Goal: Task Accomplishment & Management: Manage account settings

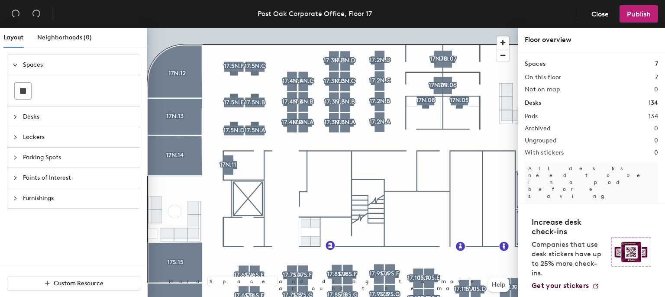
click at [58, 117] on span "Desks" at bounding box center [79, 117] width 112 height 20
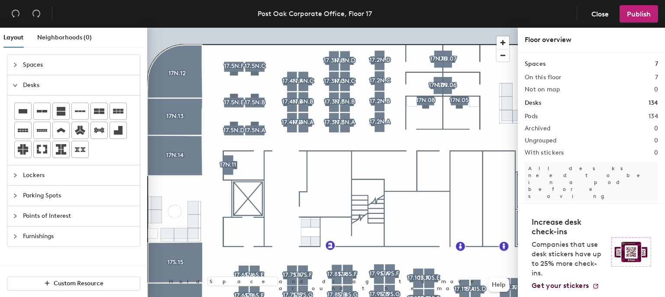
click at [55, 175] on span "Lockers" at bounding box center [79, 175] width 112 height 20
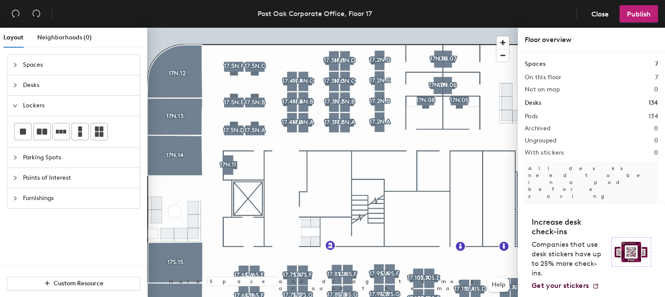
click at [45, 156] on span "Parking Spots" at bounding box center [79, 158] width 112 height 20
click at [14, 175] on icon "collapsed" at bounding box center [15, 177] width 5 height 5
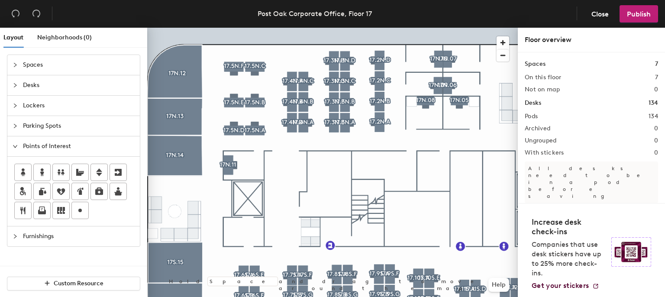
click at [21, 237] on div at bounding box center [18, 237] width 10 height 10
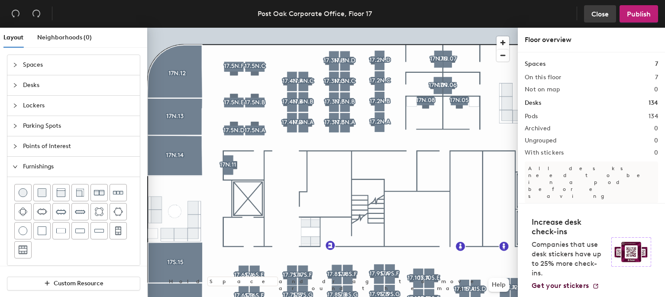
click at [592, 10] on span "Close" at bounding box center [599, 14] width 17 height 8
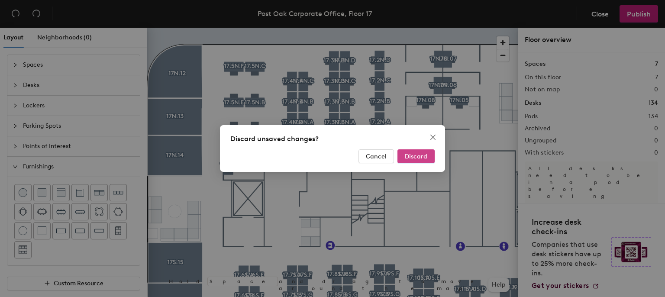
click at [411, 161] on button "Discard" at bounding box center [415, 156] width 37 height 14
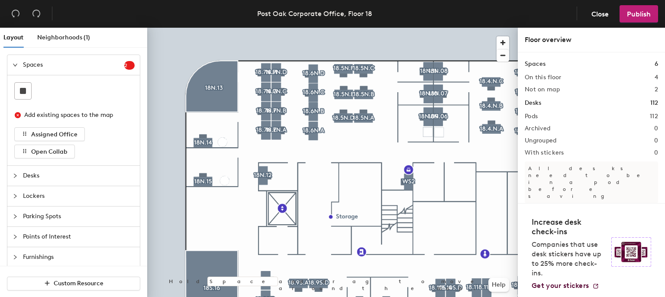
click at [54, 180] on span "Desks" at bounding box center [79, 176] width 112 height 20
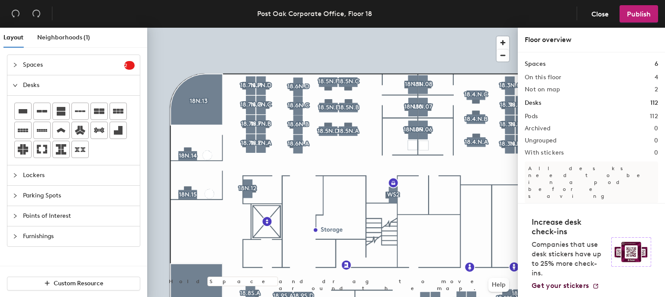
click at [97, 64] on span "Spaces" at bounding box center [73, 65] width 101 height 20
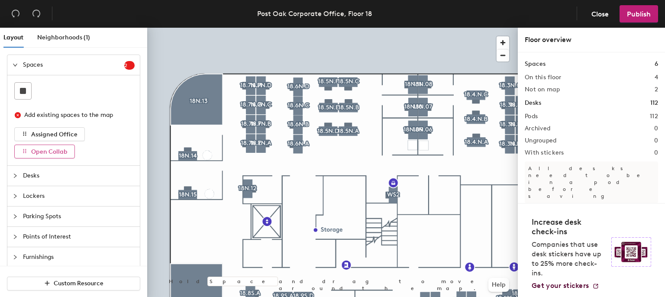
click at [50, 153] on span "Open Collab" at bounding box center [49, 151] width 36 height 7
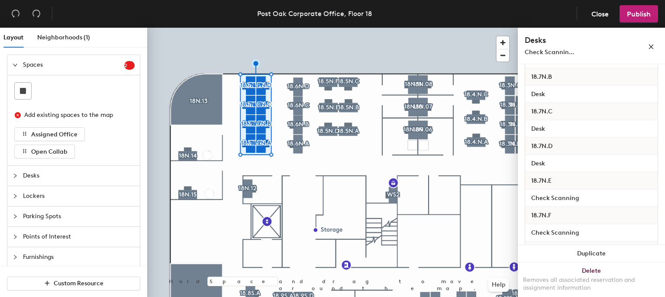
scroll to position [303, 0]
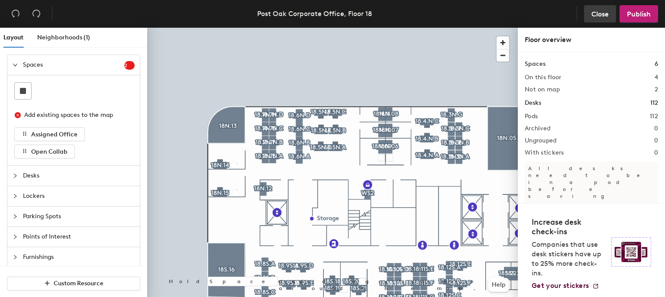
click at [584, 16] on button "Close" at bounding box center [600, 13] width 32 height 17
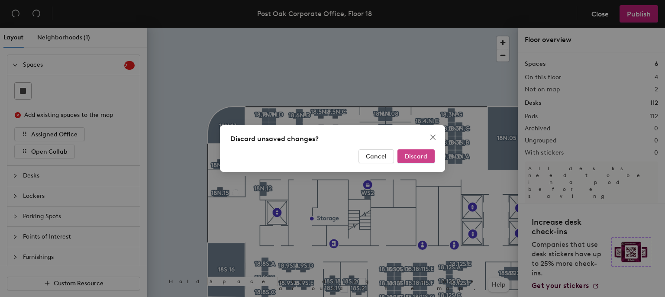
click at [421, 149] on button "Discard" at bounding box center [415, 156] width 37 height 14
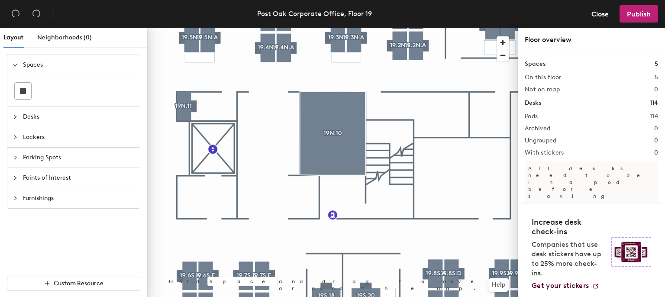
drag, startPoint x: 523, startPoint y: 87, endPoint x: 47, endPoint y: 138, distance: 478.4
click at [47, 138] on span "Lockers" at bounding box center [79, 137] width 112 height 20
click at [233, 73] on div "Layout Neighborhoods (0) Spaces Desks Lockers Parking Spots Points of Interest …" at bounding box center [332, 164] width 665 height 273
click at [258, 85] on div "Layout Neighborhoods (0) Spaces Desks Lockers Parking Spots Points of Interest …" at bounding box center [332, 164] width 665 height 273
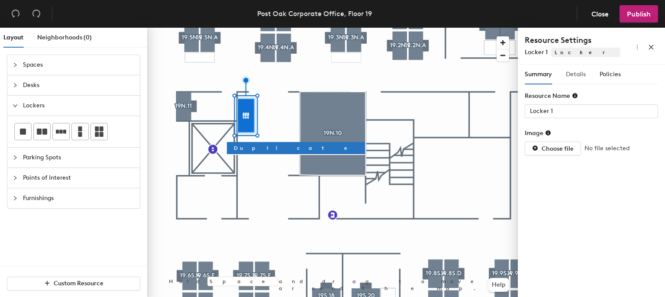
click at [578, 68] on div "Details" at bounding box center [576, 74] width 20 height 20
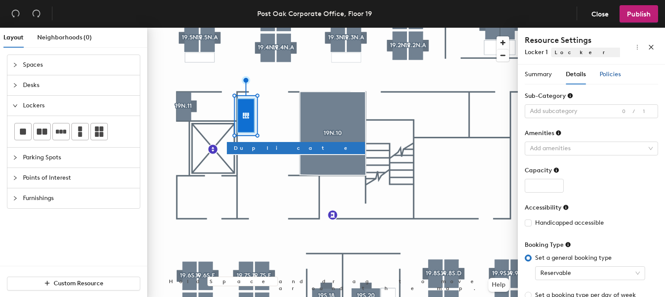
click at [603, 75] on span "Policies" at bounding box center [609, 74] width 21 height 7
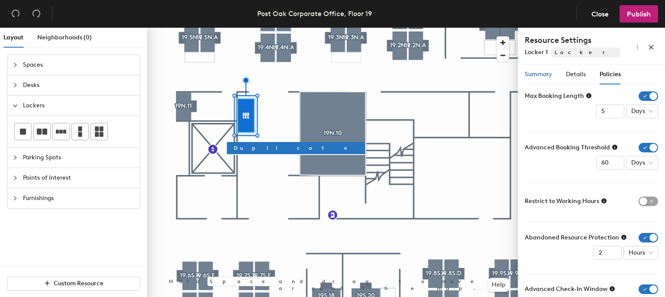
click at [529, 77] on span "Summary" at bounding box center [538, 74] width 27 height 7
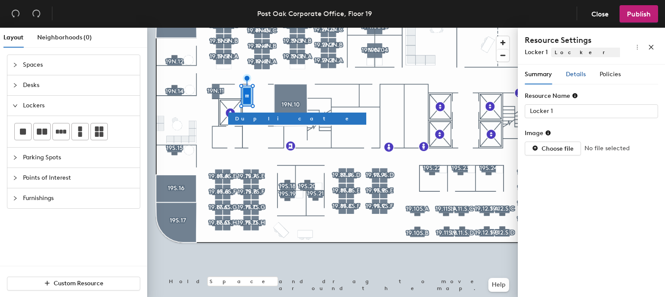
click at [570, 70] on div "Details" at bounding box center [576, 75] width 20 height 10
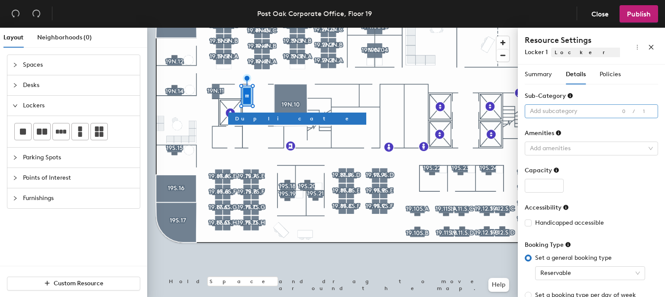
click at [565, 107] on div at bounding box center [586, 111] width 121 height 12
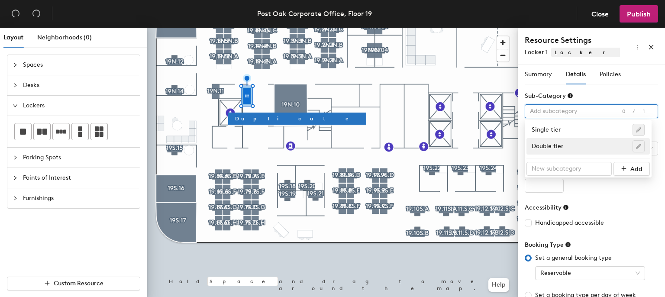
click at [575, 189] on div at bounding box center [591, 186] width 133 height 14
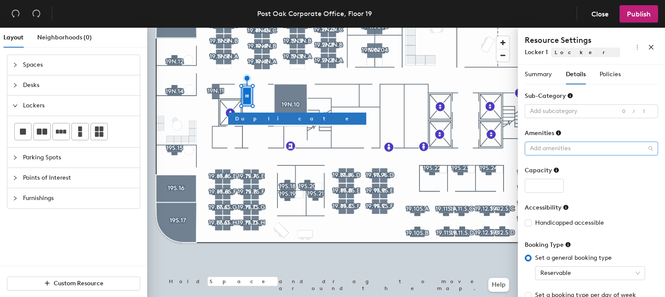
click at [564, 155] on div "Add amenities" at bounding box center [591, 149] width 133 height 14
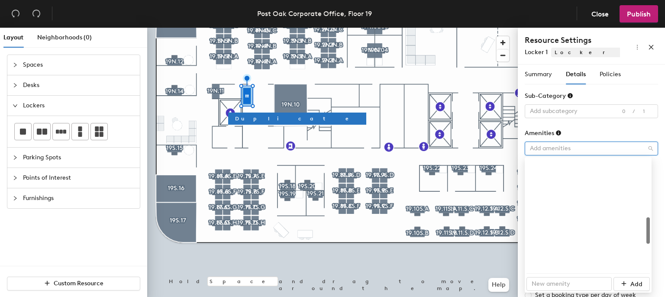
scroll to position [243, 0]
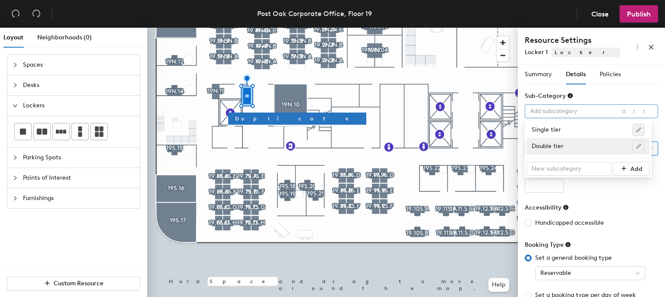
click at [592, 116] on div at bounding box center [586, 111] width 121 height 12
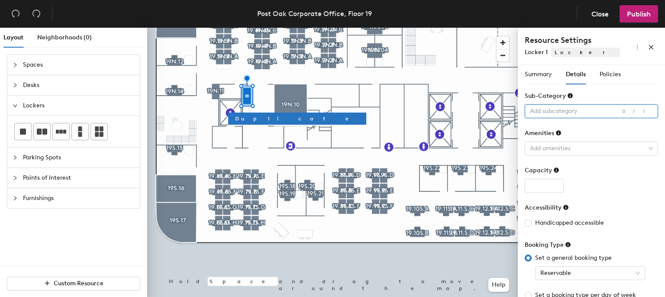
click at [587, 111] on div at bounding box center [586, 111] width 121 height 12
click at [580, 112] on div at bounding box center [586, 111] width 121 height 12
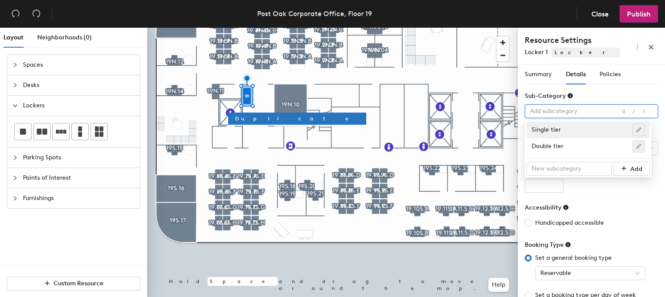
click at [573, 134] on div "Single tier" at bounding box center [588, 130] width 113 height 12
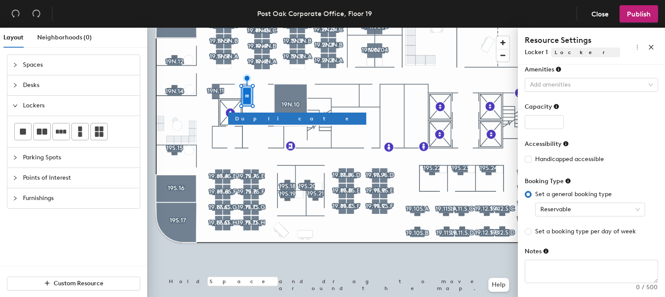
scroll to position [0, 0]
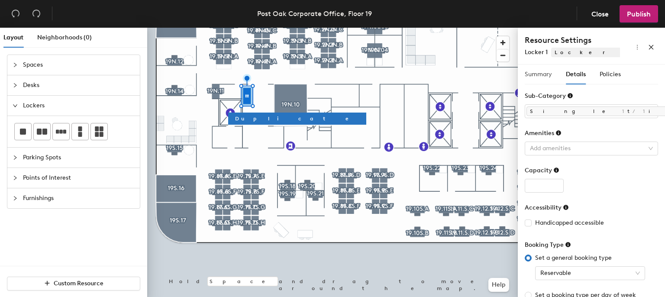
click at [531, 84] on div "Summary" at bounding box center [538, 74] width 27 height 20
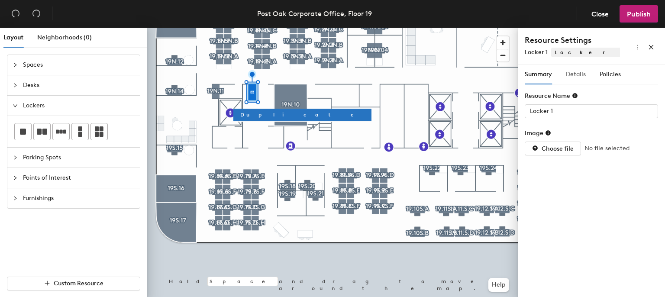
click at [573, 68] on div "Details" at bounding box center [576, 74] width 20 height 20
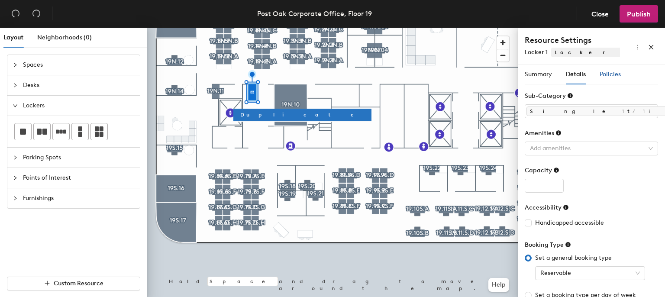
click at [604, 73] on span "Policies" at bounding box center [609, 74] width 21 height 7
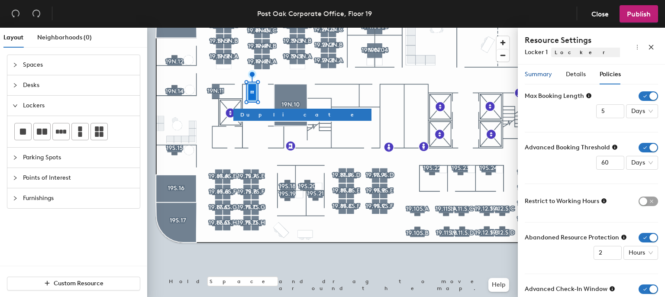
click at [535, 71] on span "Summary" at bounding box center [538, 74] width 27 height 7
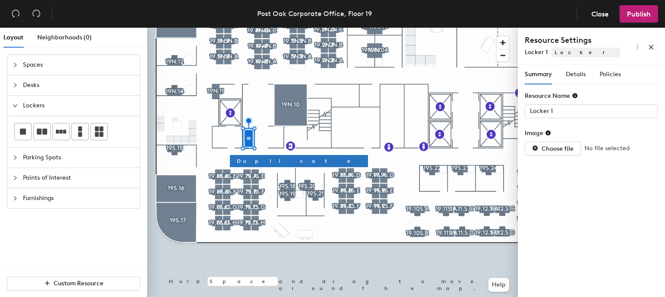
drag, startPoint x: 525, startPoint y: 106, endPoint x: 87, endPoint y: 106, distance: 438.9
click at [87, 106] on span "Lockers" at bounding box center [79, 106] width 112 height 20
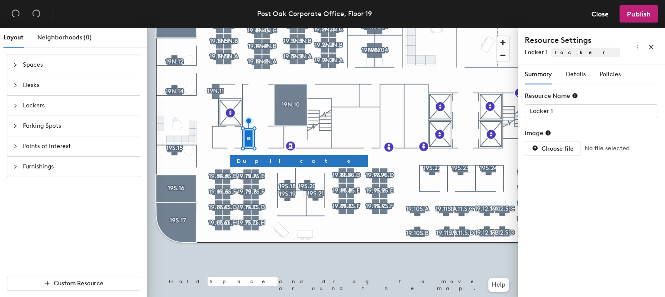
drag, startPoint x: 87, startPoint y: 106, endPoint x: 70, endPoint y: 90, distance: 23.3
click at [70, 90] on span "Desks" at bounding box center [79, 85] width 112 height 20
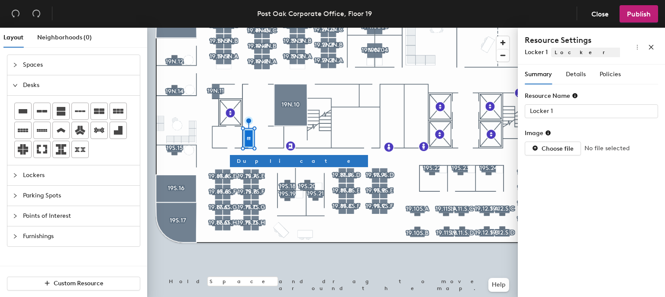
click at [71, 75] on span "Desks" at bounding box center [79, 85] width 112 height 20
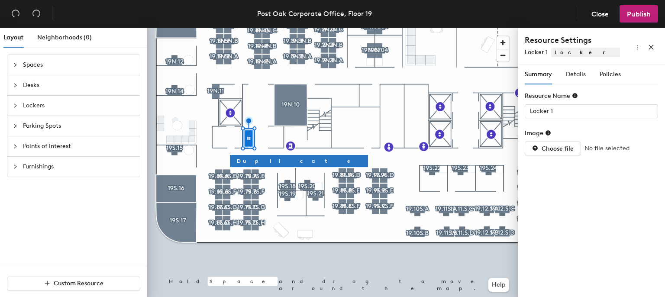
click at [68, 59] on span "Spaces" at bounding box center [79, 65] width 112 height 20
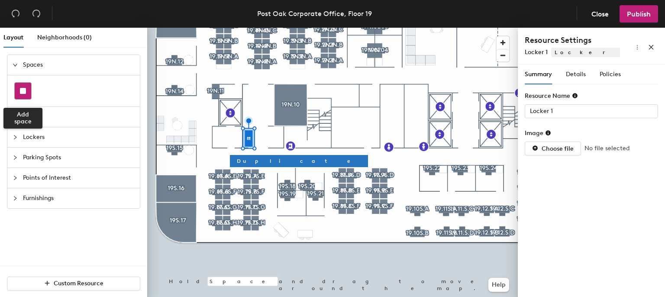
click at [20, 94] on div at bounding box center [23, 91] width 16 height 16
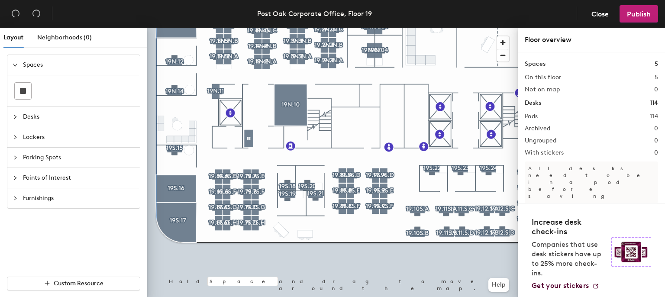
drag, startPoint x: 64, startPoint y: 122, endPoint x: 40, endPoint y: 119, distance: 24.9
drag, startPoint x: 40, startPoint y: 119, endPoint x: 23, endPoint y: 119, distance: 17.3
drag, startPoint x: 20, startPoint y: 118, endPoint x: 16, endPoint y: 118, distance: 4.3
drag, startPoint x: 16, startPoint y: 118, endPoint x: 4, endPoint y: 180, distance: 63.8
click at [4, 180] on div "Spaces Desks Lockers Parking Spots Points of Interest Furnishings" at bounding box center [73, 132] width 147 height 168
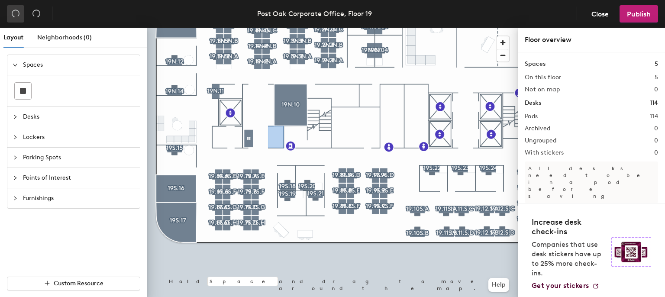
drag, startPoint x: 14, startPoint y: 201, endPoint x: 16, endPoint y: 19, distance: 182.2
click at [16, 19] on button "button" at bounding box center [15, 13] width 17 height 17
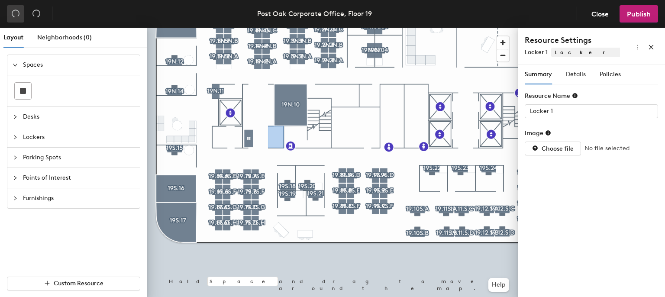
click at [16, 19] on button "button" at bounding box center [15, 13] width 17 height 17
drag, startPoint x: 16, startPoint y: 19, endPoint x: 8, endPoint y: 15, distance: 8.7
click at [8, 15] on button "button" at bounding box center [15, 13] width 17 height 17
click at [8, 13] on button "button" at bounding box center [15, 13] width 17 height 17
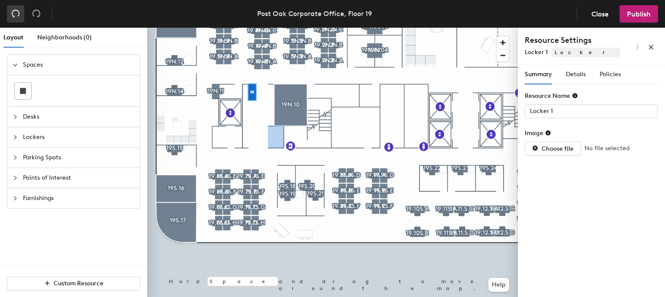
click at [14, 13] on icon "undo" at bounding box center [15, 13] width 9 height 9
click at [20, 14] on button "button" at bounding box center [15, 13] width 17 height 17
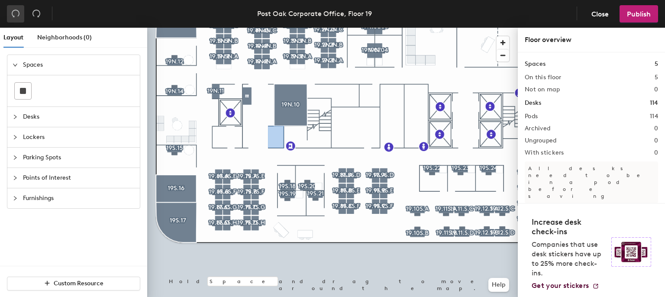
click at [20, 14] on button "button" at bounding box center [15, 13] width 17 height 17
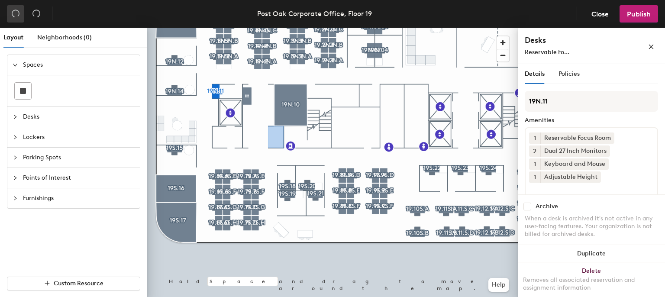
click at [20, 14] on button "button" at bounding box center [15, 13] width 17 height 17
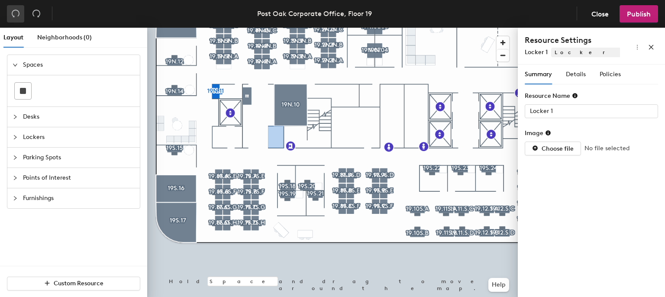
click at [20, 14] on button "button" at bounding box center [15, 13] width 17 height 17
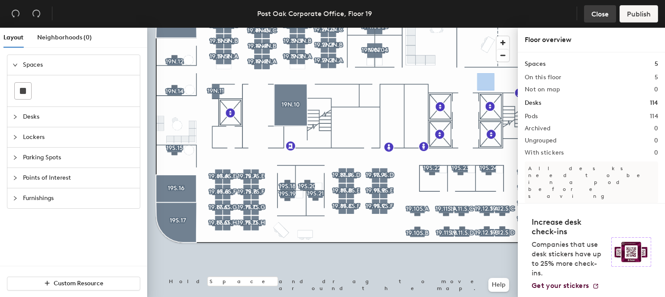
click at [596, 14] on span "Close" at bounding box center [599, 14] width 17 height 8
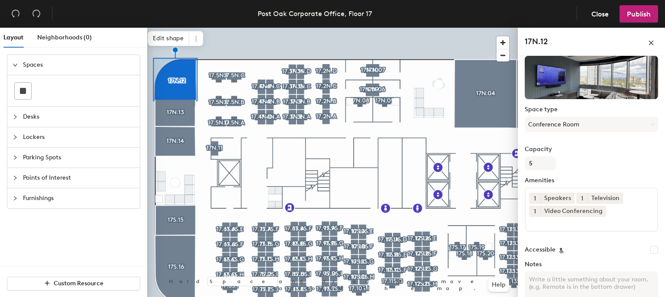
scroll to position [100, 0]
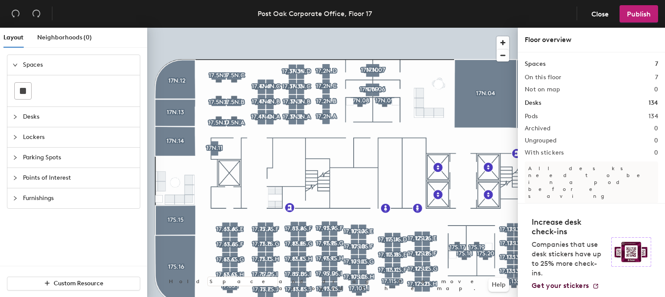
click at [77, 125] on span "Desks" at bounding box center [79, 117] width 112 height 20
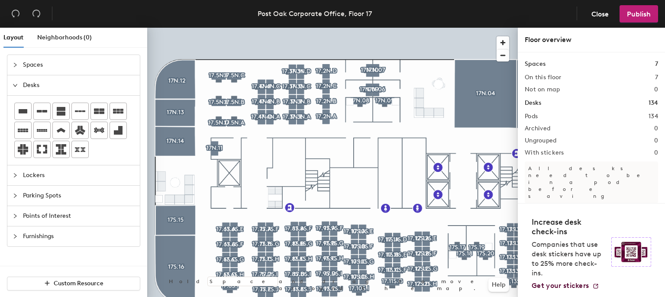
click at [108, 173] on span "Lockers" at bounding box center [79, 175] width 112 height 20
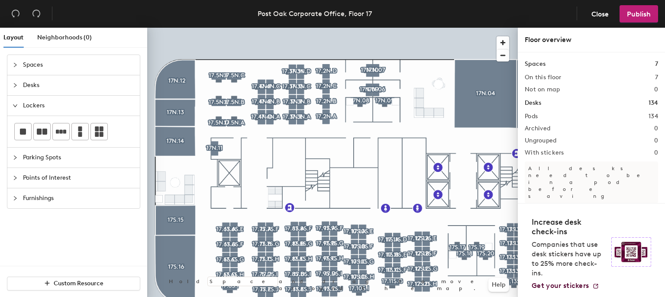
click at [103, 158] on span "Parking Spots" at bounding box center [79, 158] width 112 height 20
click at [40, 180] on span "Points of Interest" at bounding box center [79, 178] width 112 height 20
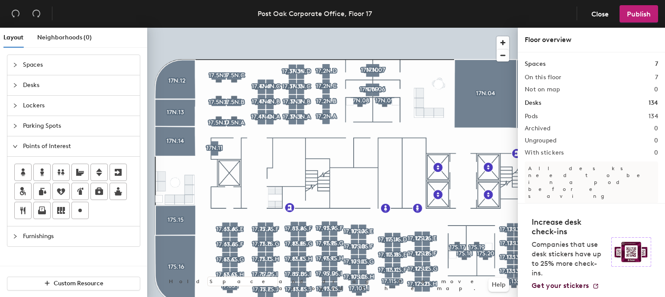
click at [14, 148] on div at bounding box center [18, 147] width 10 height 10
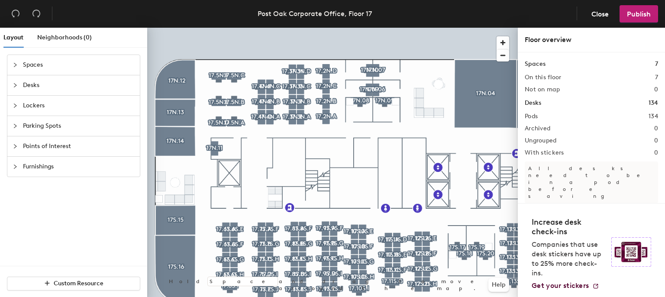
click at [16, 165] on icon "collapsed" at bounding box center [15, 166] width 5 height 5
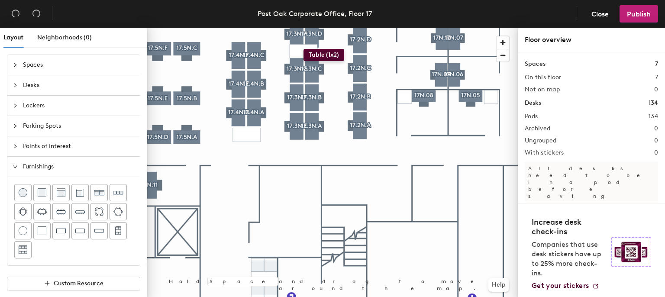
click at [303, 49] on div "Layout Neighborhoods (0) Spaces Desks Lockers Parking Spots Points of Interest …" at bounding box center [332, 164] width 665 height 273
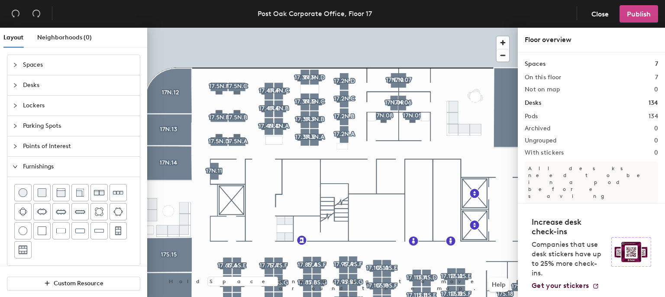
click at [648, 10] on span "Publish" at bounding box center [639, 14] width 24 height 8
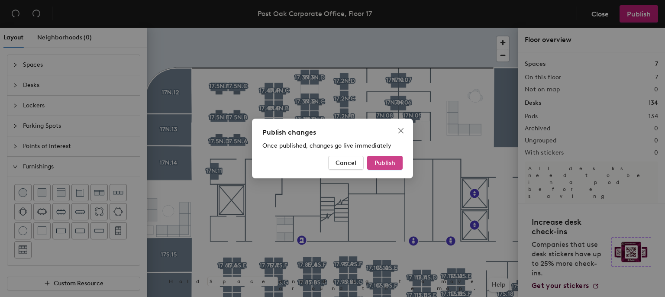
click at [386, 164] on span "Publish" at bounding box center [384, 162] width 21 height 7
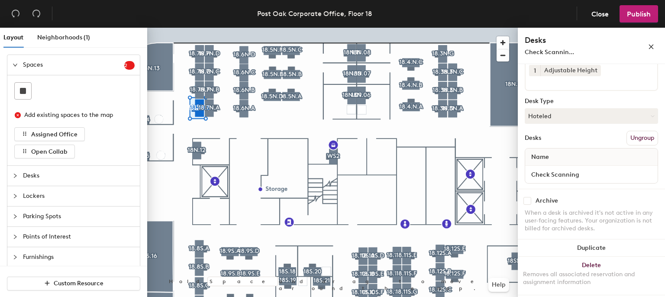
scroll to position [93, 0]
click at [213, 28] on div at bounding box center [332, 28] width 371 height 0
click at [197, 28] on div at bounding box center [332, 28] width 371 height 0
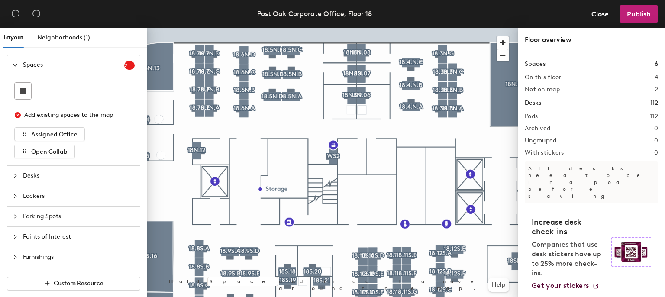
click at [79, 234] on span "Points of Interest" at bounding box center [79, 237] width 112 height 20
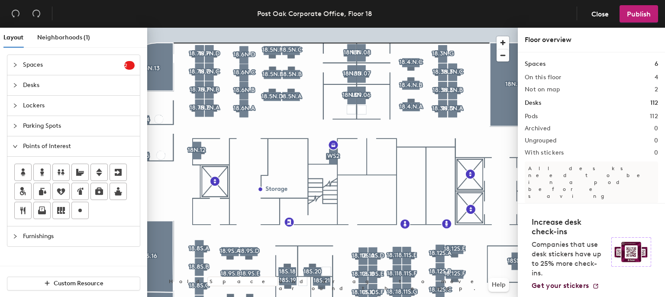
click at [76, 129] on span "Parking Spots" at bounding box center [79, 126] width 112 height 20
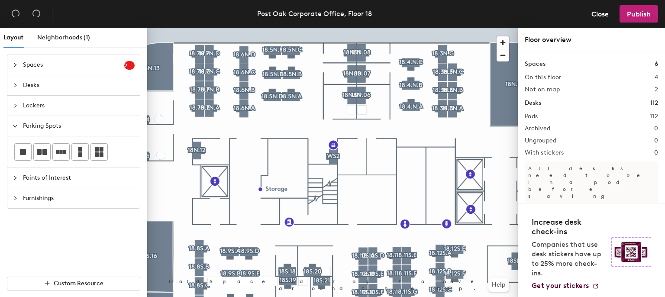
click at [58, 202] on span "Furnishings" at bounding box center [79, 198] width 112 height 20
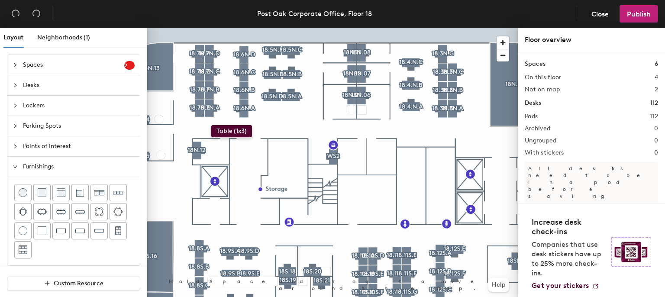
click at [211, 125] on div "Layout Neighborhoods (1) Spaces 2 Add existing spaces to the map Assigned Offic…" at bounding box center [332, 164] width 665 height 273
click at [213, 143] on span "Delete" at bounding box center [212, 146] width 30 height 15
click at [204, 121] on div "Layout Neighborhoods (1) Spaces 2 Add existing spaces to the map Assigned Offic…" at bounding box center [332, 164] width 665 height 273
click at [282, 104] on div "Layout Neighborhoods (1) Spaces 2 Add existing spaces to the map Assigned Offic…" at bounding box center [332, 164] width 665 height 273
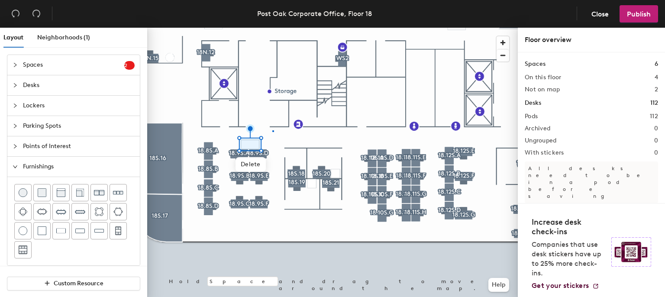
drag, startPoint x: 64, startPoint y: 232, endPoint x: 136, endPoint y: 190, distance: 84.0
click at [273, 28] on div at bounding box center [332, 28] width 371 height 0
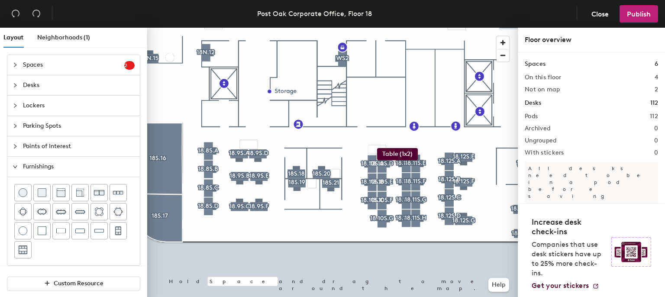
click at [377, 148] on div "Layout Neighborhoods (1) Spaces 2 Add existing spaces to the map Assigned Offic…" at bounding box center [332, 164] width 665 height 273
click at [12, 11] on icon "undo" at bounding box center [15, 13] width 9 height 9
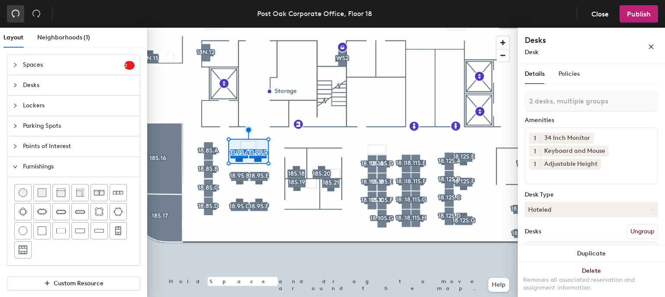
click at [12, 11] on icon "undo" at bounding box center [15, 13] width 9 height 9
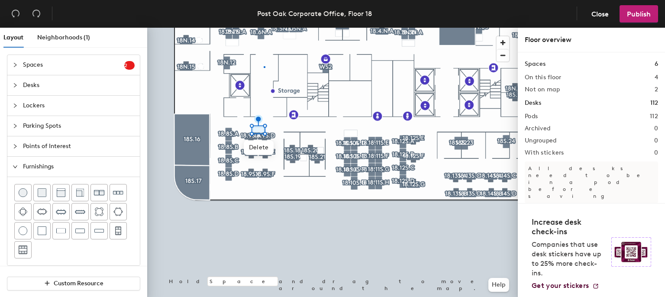
click at [264, 28] on div at bounding box center [332, 28] width 371 height 0
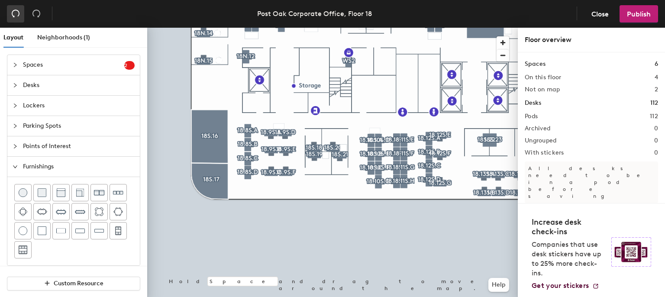
click at [16, 14] on icon "undo" at bounding box center [15, 13] width 9 height 9
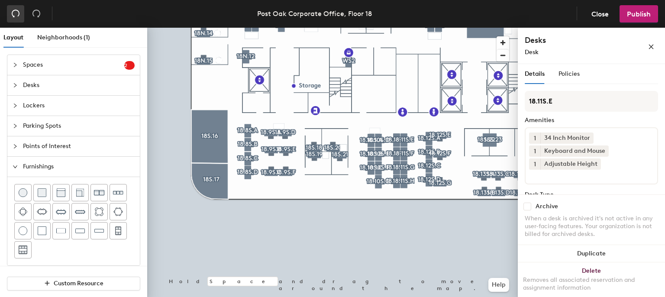
click at [16, 14] on icon "undo" at bounding box center [15, 13] width 9 height 9
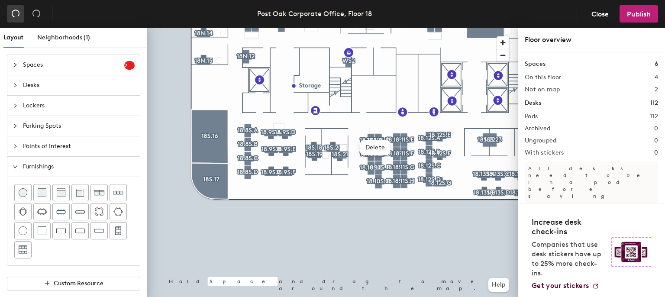
click at [16, 14] on icon "undo" at bounding box center [15, 13] width 9 height 9
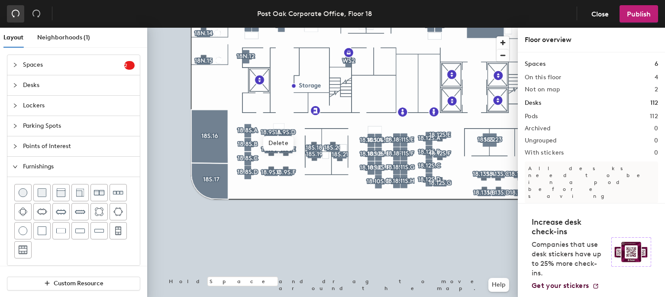
click at [16, 14] on icon "undo" at bounding box center [15, 13] width 9 height 9
click at [15, 14] on icon "undo" at bounding box center [15, 13] width 9 height 9
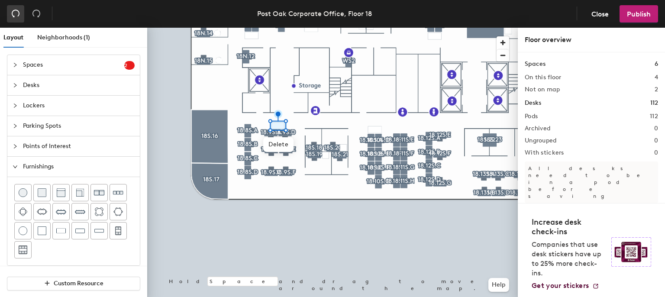
click at [15, 14] on icon "undo" at bounding box center [15, 13] width 9 height 9
click at [13, 12] on icon "undo" at bounding box center [15, 13] width 9 height 9
click at [12, 11] on icon "undo" at bounding box center [15, 13] width 9 height 9
click at [7, 5] on button "button" at bounding box center [15, 13] width 17 height 17
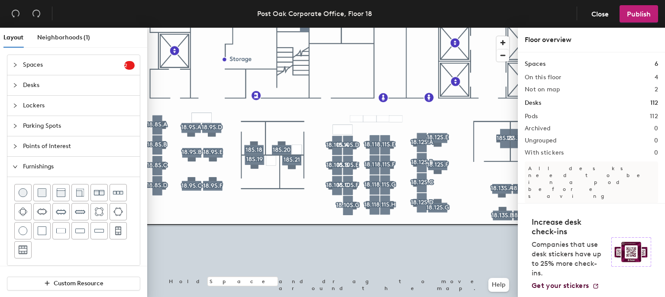
click at [398, 28] on div at bounding box center [332, 28] width 371 height 0
click at [352, 129] on div "Layout Neighborhoods (1) Spaces 2 Add existing spaces to the map Assigned Offic…" at bounding box center [332, 164] width 665 height 273
click at [344, 158] on span "Delete" at bounding box center [343, 151] width 30 height 15
drag, startPoint x: 144, startPoint y: 220, endPoint x: 339, endPoint y: 148, distance: 208.3
click at [339, 148] on span "Delete" at bounding box center [347, 150] width 30 height 15
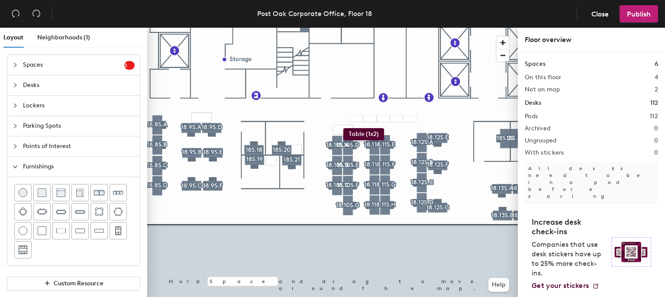
click at [343, 128] on div "Layout Neighborhoods (1) Spaces 2 Add existing spaces to the map Assigned Offic…" at bounding box center [332, 164] width 665 height 273
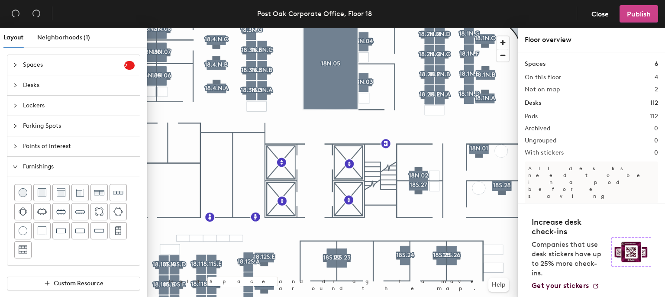
click at [639, 16] on span "Publish" at bounding box center [639, 14] width 24 height 8
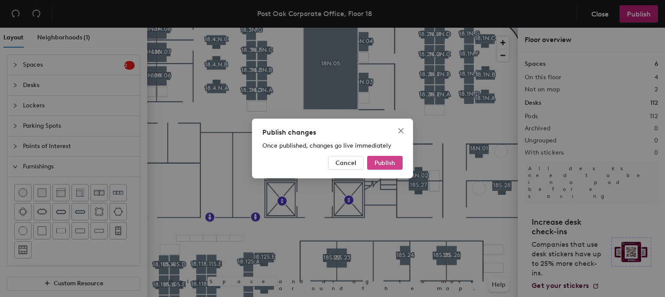
click at [388, 158] on button "Publish" at bounding box center [384, 163] width 35 height 14
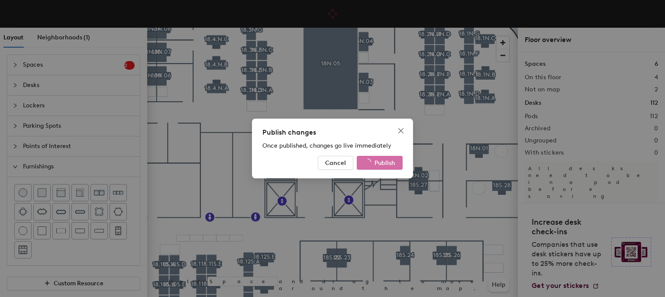
click at [387, 143] on span "Once published, changes go live immediately" at bounding box center [326, 145] width 129 height 7
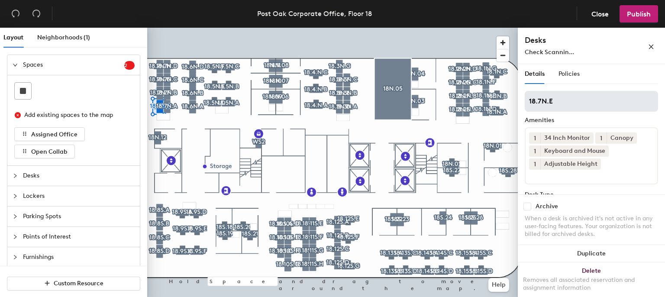
scroll to position [93, 0]
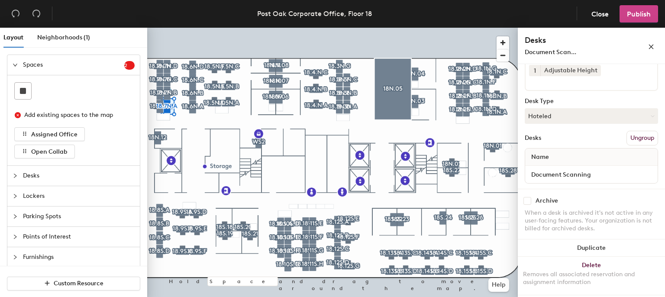
click at [635, 18] on span "Publish" at bounding box center [639, 14] width 24 height 8
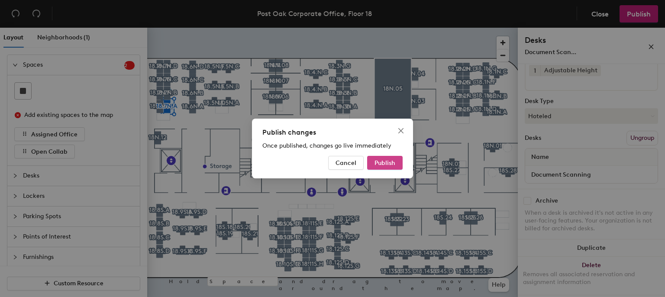
click at [386, 164] on span "Publish" at bounding box center [384, 162] width 21 height 7
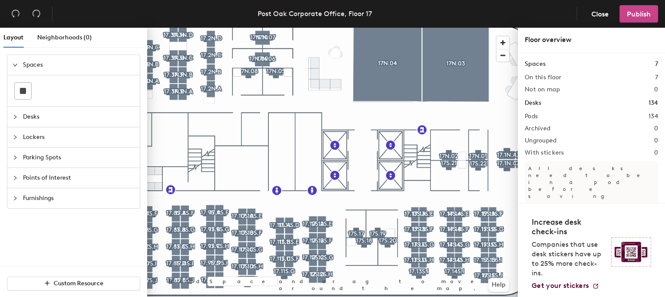
click at [632, 14] on span "Publish" at bounding box center [639, 14] width 24 height 8
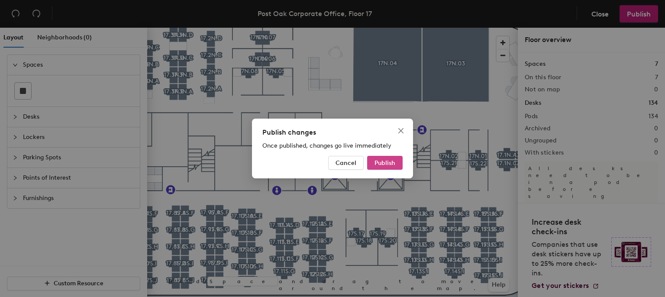
click at [394, 165] on span "Publish" at bounding box center [384, 162] width 21 height 7
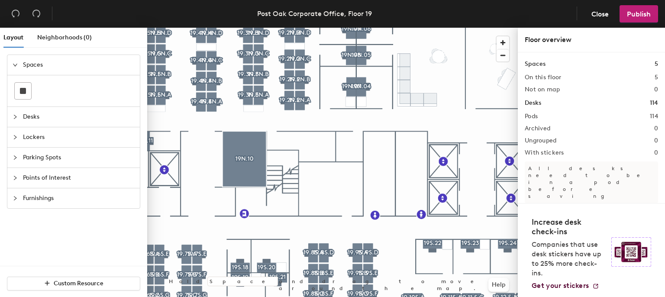
click at [59, 134] on span "Lockers" at bounding box center [79, 137] width 112 height 20
click at [43, 152] on span "Parking Spots" at bounding box center [79, 158] width 112 height 20
click at [37, 128] on span "Parking Spots" at bounding box center [79, 126] width 112 height 20
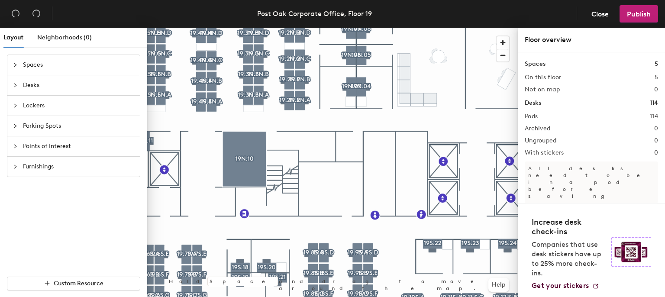
click at [62, 65] on span "Spaces" at bounding box center [79, 65] width 112 height 20
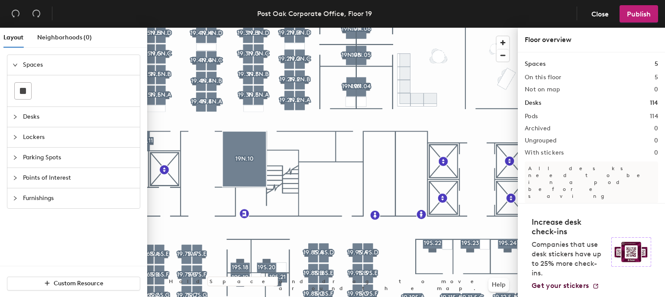
click at [47, 122] on span "Desks" at bounding box center [79, 117] width 112 height 20
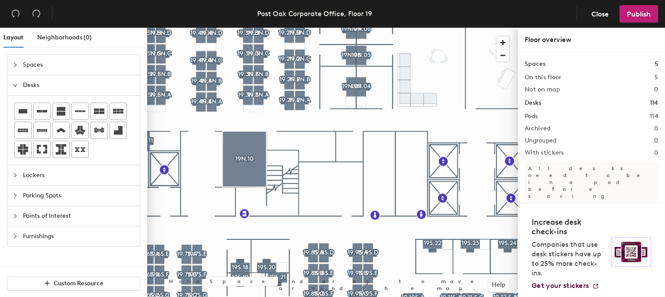
click at [52, 197] on span "Parking Spots" at bounding box center [79, 196] width 112 height 20
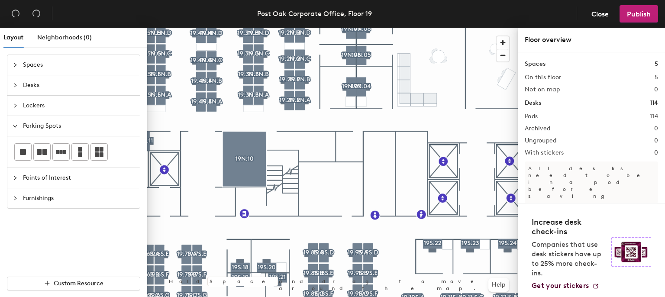
click at [52, 179] on span "Points of Interest" at bounding box center [79, 178] width 112 height 20
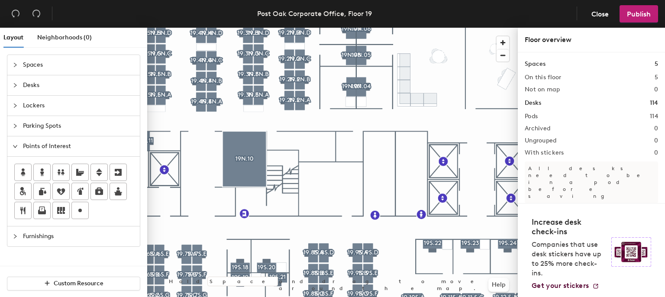
click at [48, 229] on span "Furnishings" at bounding box center [79, 236] width 112 height 20
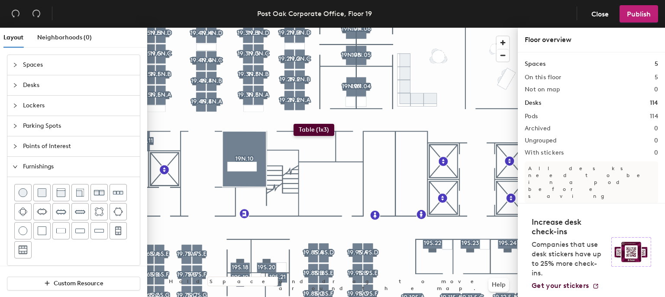
click at [293, 124] on div "Layout Neighborhoods (0) Spaces Desks Lockers Parking Spots Points of Interest …" at bounding box center [332, 164] width 665 height 273
click at [283, 140] on span "Delete" at bounding box center [279, 145] width 30 height 15
click at [597, 20] on button "Close" at bounding box center [600, 13] width 32 height 17
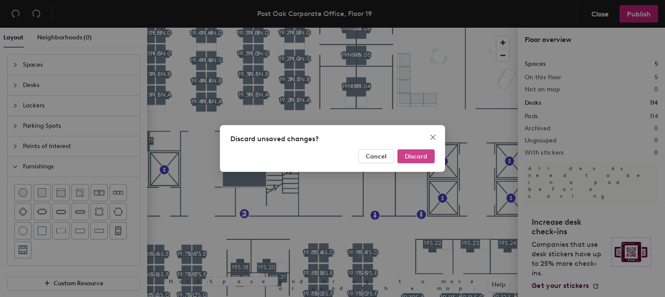
click at [411, 154] on span "Discard" at bounding box center [416, 156] width 23 height 7
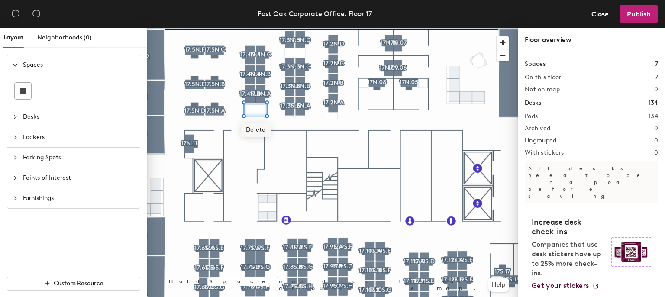
click at [256, 132] on span "Delete" at bounding box center [256, 129] width 30 height 15
click at [41, 171] on span "Points of Interest" at bounding box center [79, 178] width 112 height 20
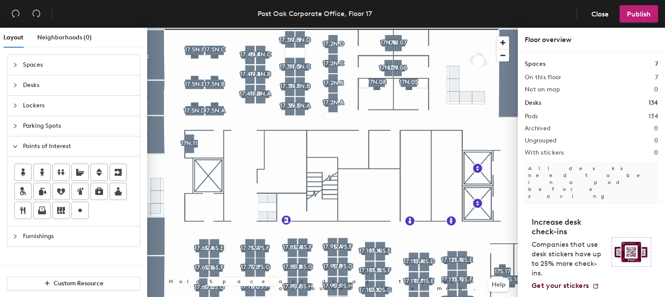
click at [51, 235] on span "Furnishings" at bounding box center [79, 236] width 112 height 20
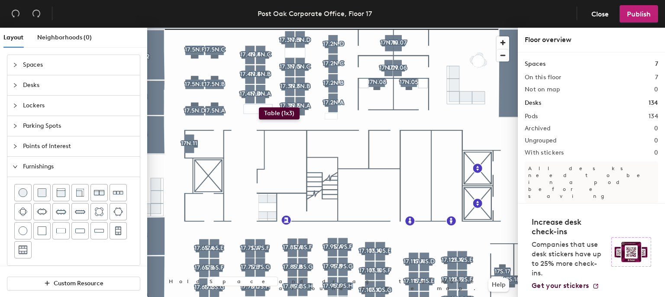
click at [259, 107] on div "Layout Neighborhoods (0) Spaces Desks Lockers Parking Spots Points of Interest …" at bounding box center [332, 164] width 665 height 273
click at [295, 72] on span "Delete" at bounding box center [295, 73] width 30 height 15
click at [280, 117] on div "Layout Neighborhoods (0) Spaces Desks Lockers Parking Spots Points of Interest …" at bounding box center [332, 164] width 665 height 273
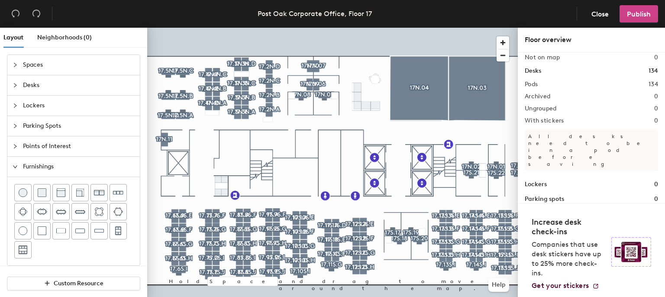
click at [644, 14] on span "Publish" at bounding box center [639, 14] width 24 height 8
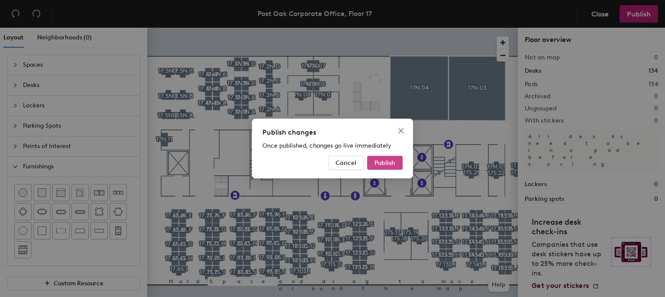
click at [380, 163] on span "Publish" at bounding box center [384, 162] width 21 height 7
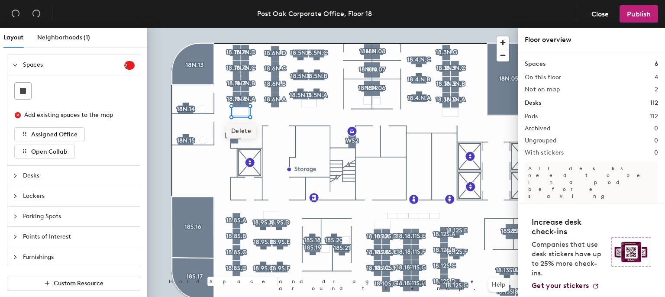
click at [246, 128] on span "Delete" at bounding box center [241, 131] width 30 height 15
click at [52, 175] on span "Desks" at bounding box center [79, 176] width 112 height 20
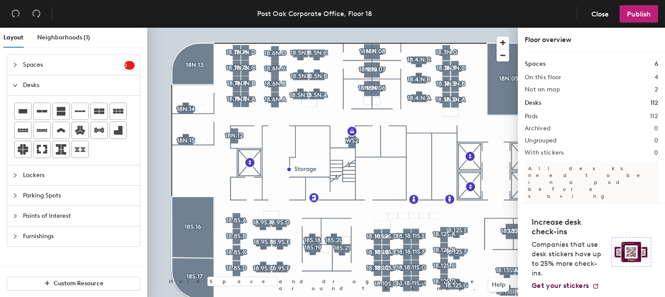
click at [47, 221] on span "Points of Interest" at bounding box center [79, 216] width 112 height 20
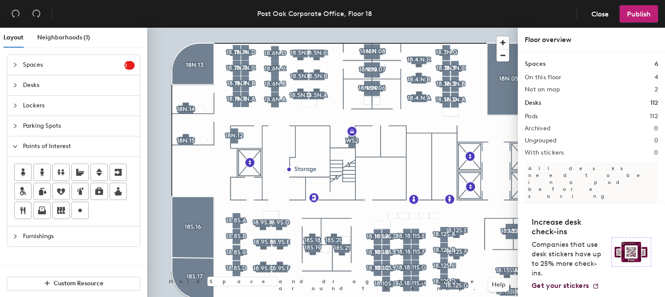
click at [48, 226] on span "Furnishings" at bounding box center [79, 236] width 112 height 20
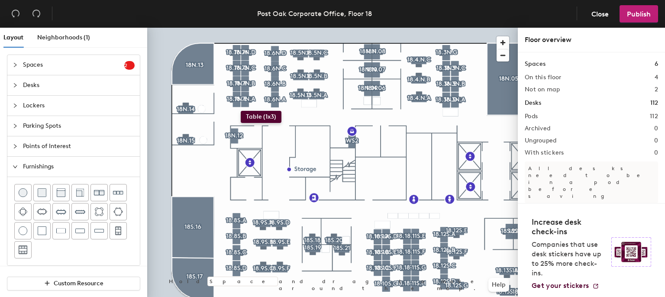
click at [241, 111] on div "Layout Neighborhoods (1) Spaces 2 Add existing spaces to the map Assigned Offic…" at bounding box center [332, 164] width 665 height 273
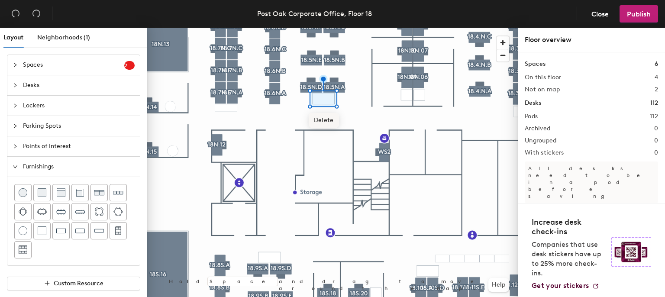
click at [317, 119] on span "Delete" at bounding box center [324, 120] width 30 height 15
click at [57, 224] on div at bounding box center [61, 230] width 16 height 16
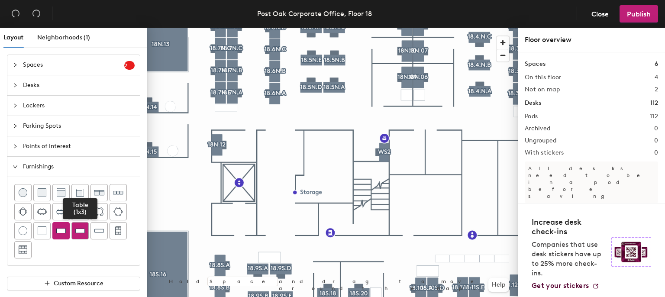
click at [80, 226] on img at bounding box center [80, 230] width 10 height 9
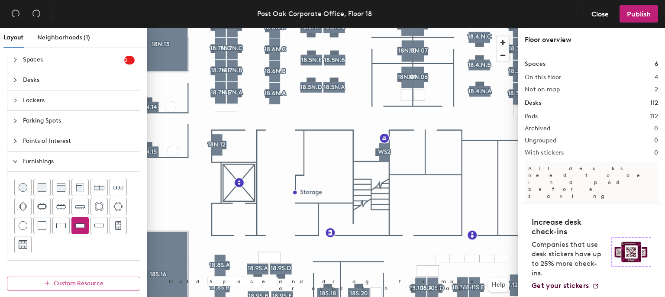
click at [69, 284] on span "Custom Resource" at bounding box center [79, 283] width 50 height 7
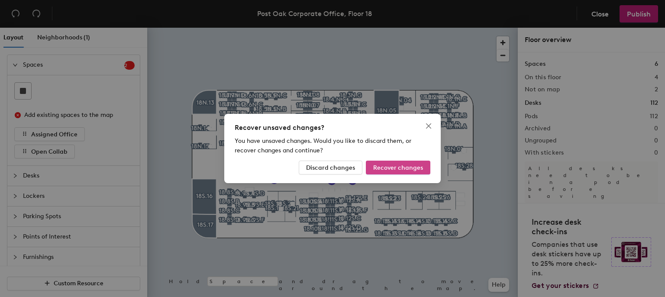
click at [389, 167] on span "Recover changes" at bounding box center [398, 167] width 50 height 7
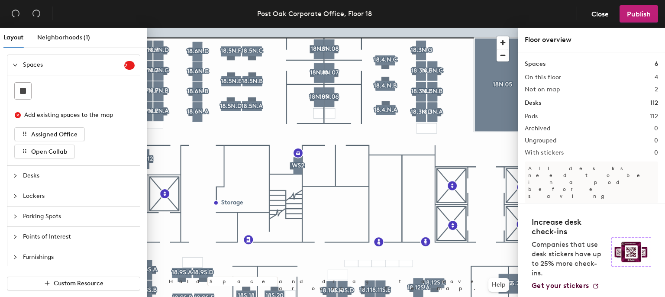
click at [66, 245] on span "Points of Interest" at bounding box center [79, 237] width 112 height 20
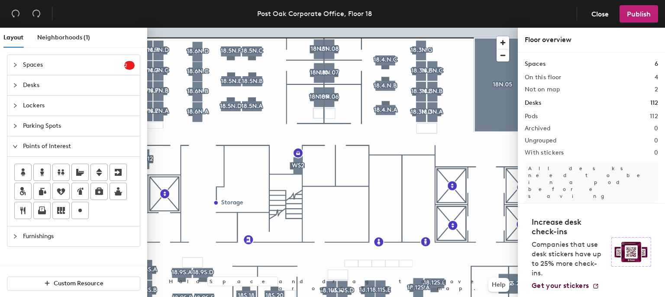
click at [55, 229] on span "Furnishings" at bounding box center [79, 236] width 112 height 20
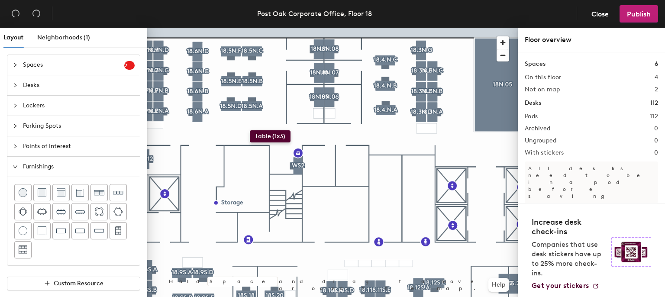
click at [250, 130] on div "Layout Neighborhoods (1) Spaces 2 Add existing spaces to the map Assigned Offic…" at bounding box center [332, 164] width 665 height 273
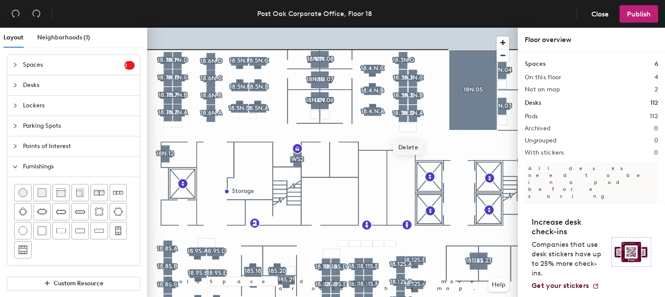
click at [407, 149] on span "Delete" at bounding box center [408, 147] width 30 height 15
click at [402, 132] on div "Layout Neighborhoods (1) Spaces 2 Add existing spaces to the map Assigned Offic…" at bounding box center [332, 164] width 665 height 273
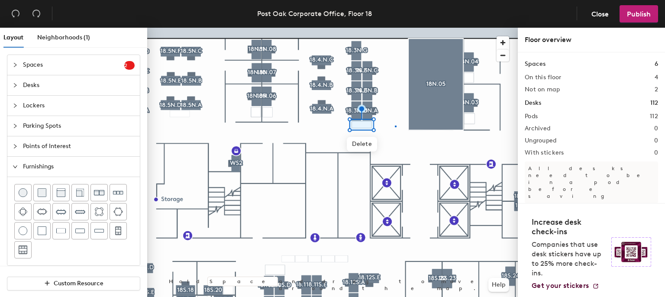
drag, startPoint x: 72, startPoint y: 229, endPoint x: 135, endPoint y: 196, distance: 71.6
click at [395, 28] on div at bounding box center [332, 28] width 371 height 0
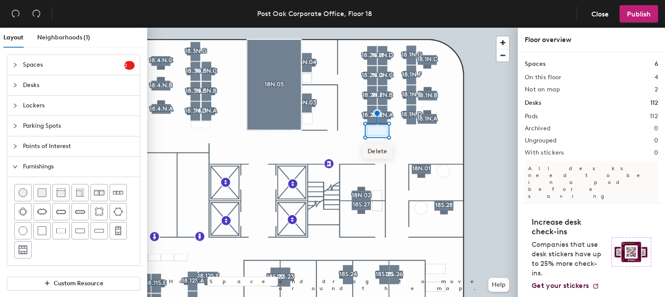
click at [373, 150] on span "Delete" at bounding box center [377, 151] width 30 height 15
click at [359, 142] on div "Layout Neighborhoods (1) Spaces 2 Add existing spaces to the map Assigned Offic…" at bounding box center [332, 164] width 665 height 273
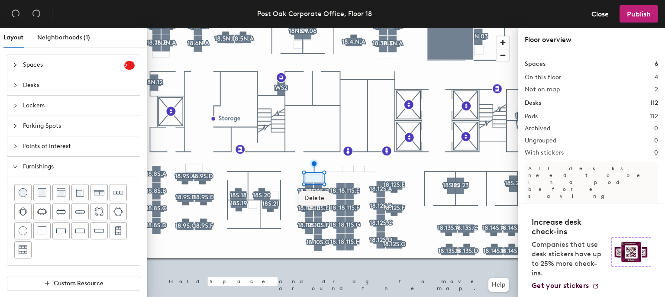
click at [312, 195] on span "Delete" at bounding box center [314, 198] width 30 height 15
click at [296, 164] on div "Layout Neighborhoods (1) Spaces 2 Add existing spaces to the map Assigned Offic…" at bounding box center [332, 164] width 665 height 273
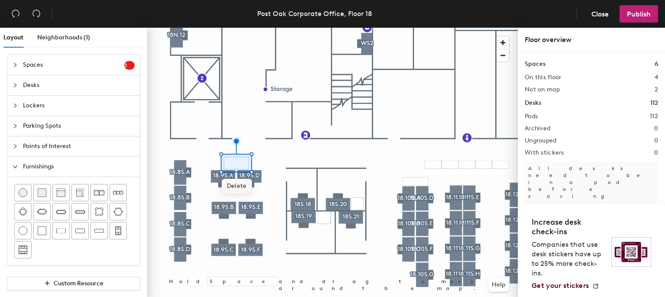
click at [240, 184] on span "Delete" at bounding box center [237, 186] width 30 height 15
click at [239, 161] on div "Layout Neighborhoods (1) Spaces 2 Add existing spaces to the map Assigned Offic…" at bounding box center [332, 164] width 665 height 273
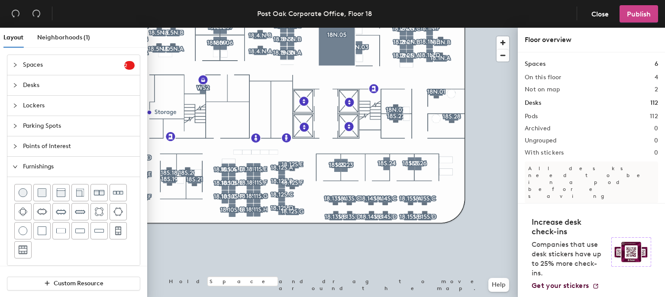
click at [635, 14] on span "Publish" at bounding box center [639, 14] width 24 height 8
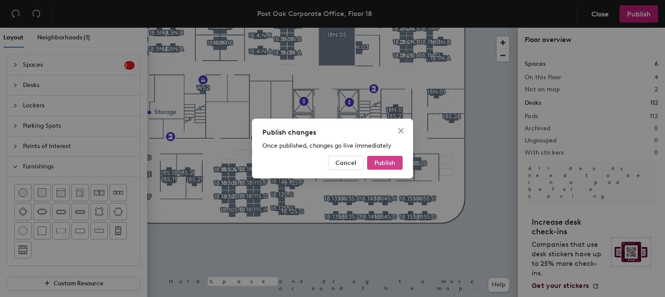
click at [377, 167] on button "Publish" at bounding box center [384, 163] width 35 height 14
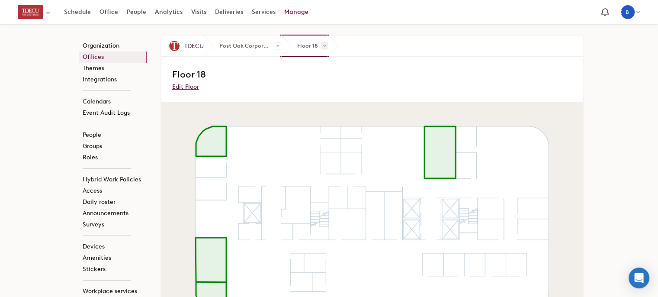
click at [325, 42] on span at bounding box center [324, 45] width 7 height 7
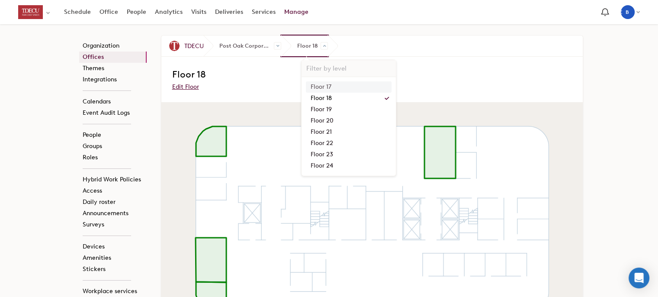
click at [316, 85] on link "Floor 17" at bounding box center [349, 86] width 86 height 11
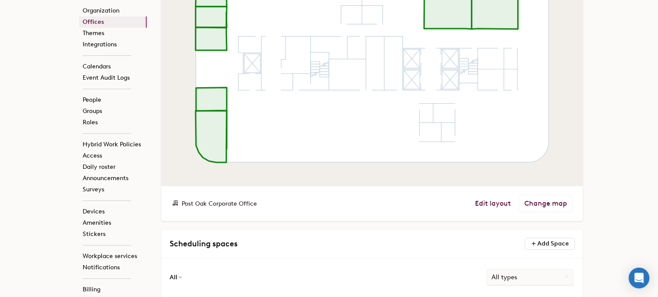
scroll to position [177, 0]
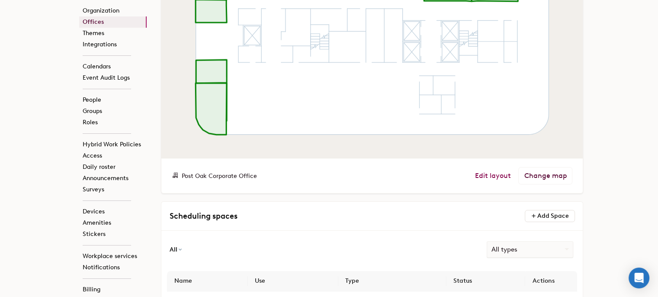
click at [497, 177] on link "Edit layout" at bounding box center [493, 175] width 36 height 9
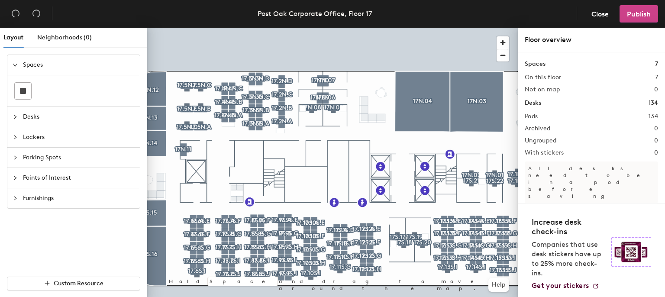
click at [632, 12] on span "Publish" at bounding box center [639, 14] width 24 height 8
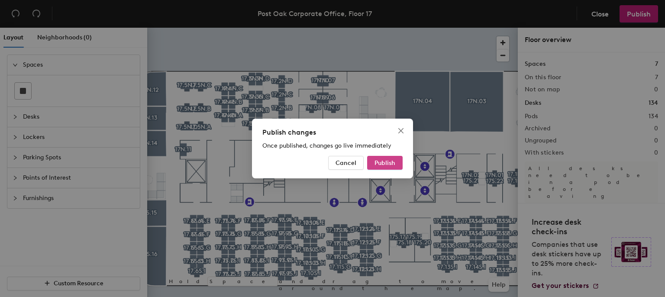
click at [394, 156] on button "Publish" at bounding box center [384, 163] width 35 height 14
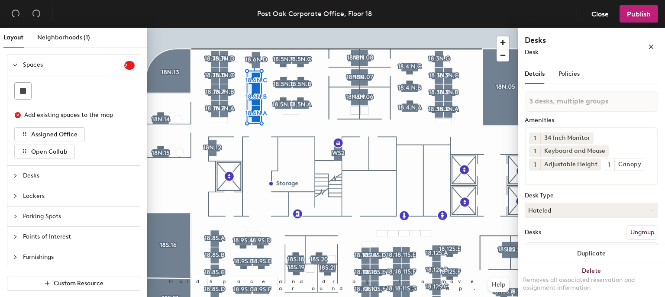
click at [268, 28] on div at bounding box center [332, 28] width 371 height 0
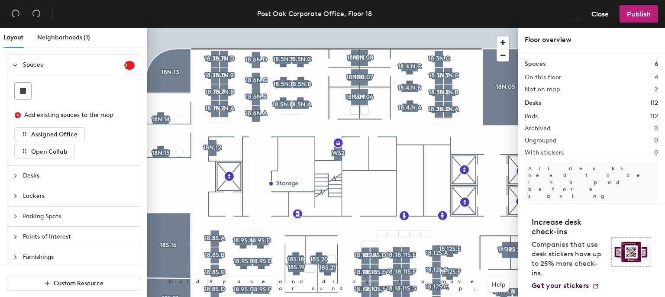
click at [65, 248] on span "Furnishings" at bounding box center [79, 257] width 112 height 20
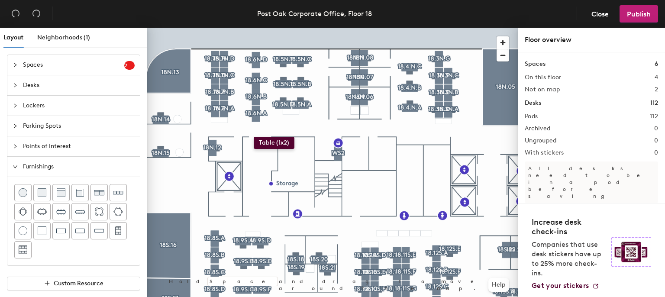
click at [254, 136] on div "Layout Neighborhoods (1) Spaces 2 Add existing spaces to the map Assigned Offic…" at bounding box center [332, 164] width 665 height 273
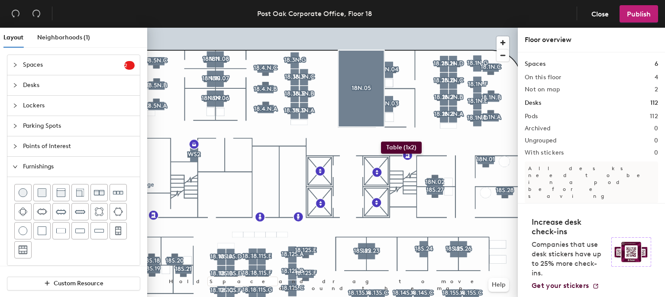
click at [381, 141] on div "Layout Neighborhoods (1) Spaces 2 Add existing spaces to the map Assigned Offic…" at bounding box center [332, 164] width 665 height 273
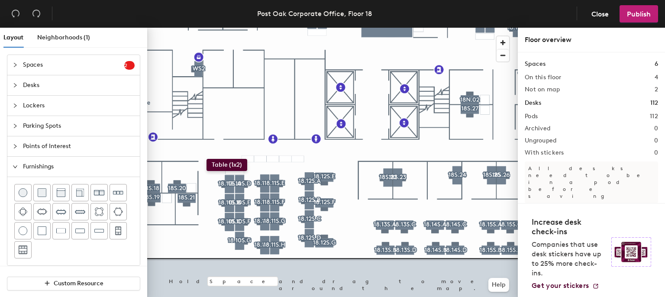
click at [206, 159] on div "Layout Neighborhoods (1) Spaces 2 Add existing spaces to the map Assigned Offic…" at bounding box center [332, 164] width 665 height 273
drag, startPoint x: 65, startPoint y: 230, endPoint x: 146, endPoint y: 201, distance: 85.6
click at [248, 28] on div at bounding box center [332, 28] width 371 height 0
click at [274, 232] on div "Layout Neighborhoods (1) Spaces 2 Add existing spaces to the map Assigned Offic…" at bounding box center [332, 164] width 665 height 273
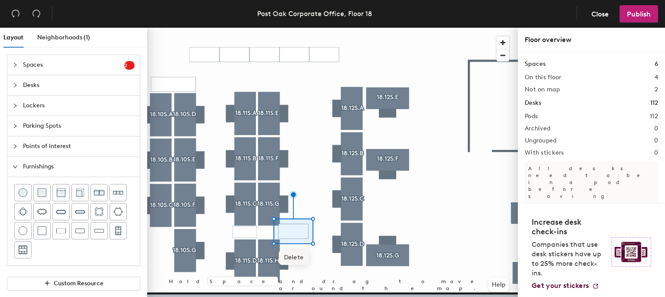
click at [290, 257] on span "Delete" at bounding box center [294, 257] width 30 height 15
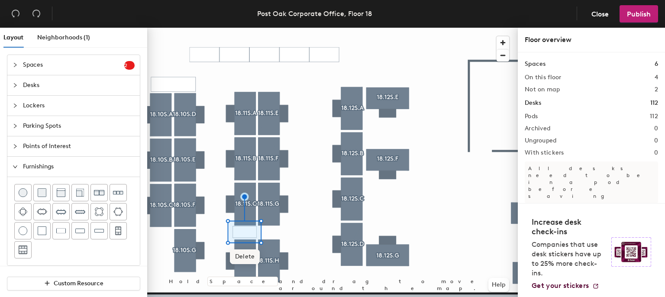
click at [244, 255] on span "Delete" at bounding box center [245, 256] width 30 height 15
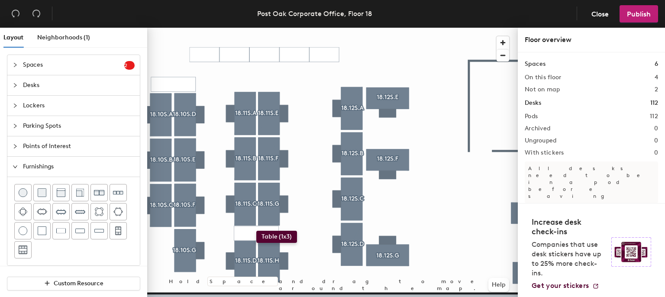
click at [256, 231] on div "Layout Neighborhoods (1) Spaces 2 Add existing spaces to the map Assigned Offic…" at bounding box center [332, 164] width 665 height 273
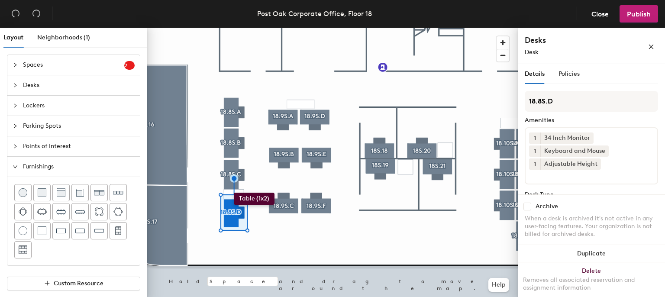
click at [234, 193] on div "Layout Neighborhoods (1) Spaces 2 Add existing spaces to the map Assigned Offic…" at bounding box center [332, 164] width 665 height 273
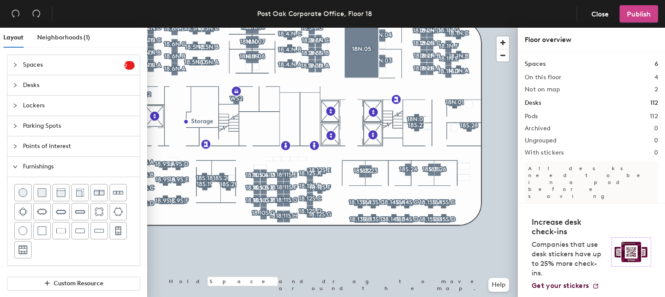
click at [632, 14] on span "Publish" at bounding box center [639, 14] width 24 height 8
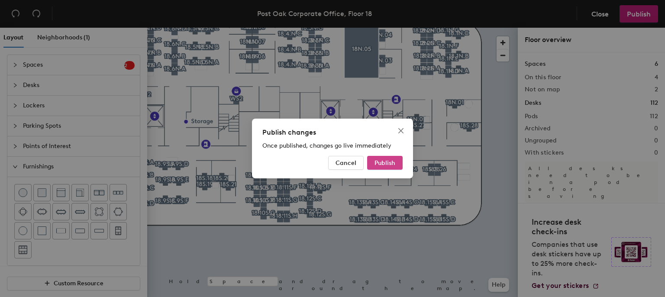
click at [386, 157] on button "Publish" at bounding box center [384, 163] width 35 height 14
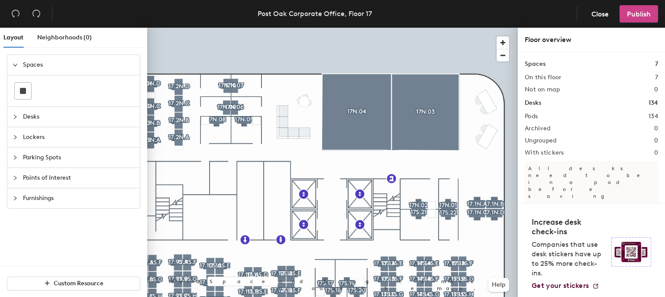
click at [642, 12] on span "Publish" at bounding box center [639, 14] width 24 height 8
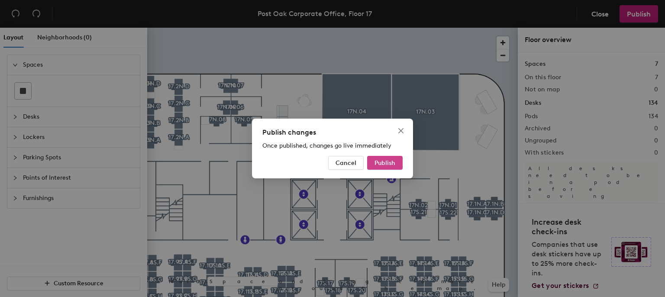
click at [386, 163] on span "Publish" at bounding box center [384, 162] width 21 height 7
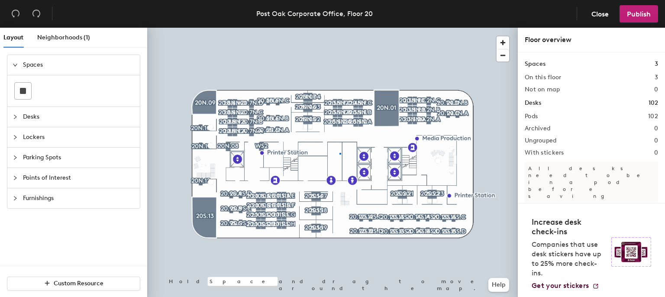
click at [340, 28] on div at bounding box center [332, 28] width 371 height 0
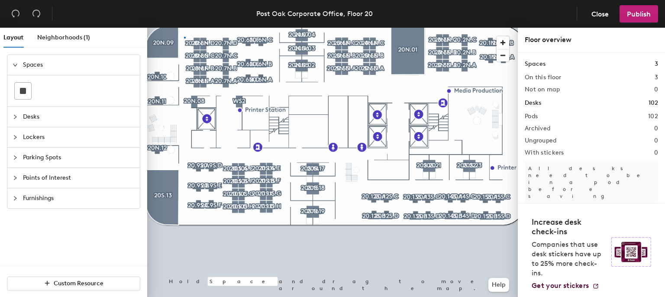
click at [184, 28] on div at bounding box center [332, 28] width 371 height 0
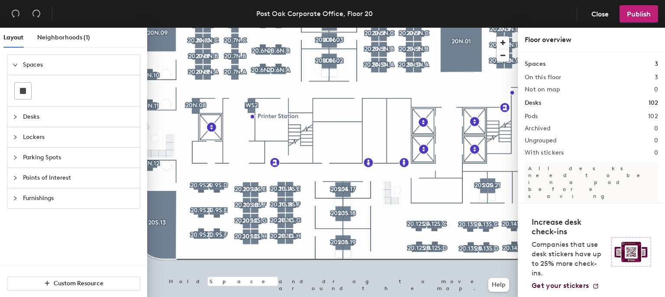
click at [75, 153] on span "Parking Spots" at bounding box center [79, 158] width 112 height 20
click at [60, 174] on span "Points of Interest" at bounding box center [79, 178] width 112 height 20
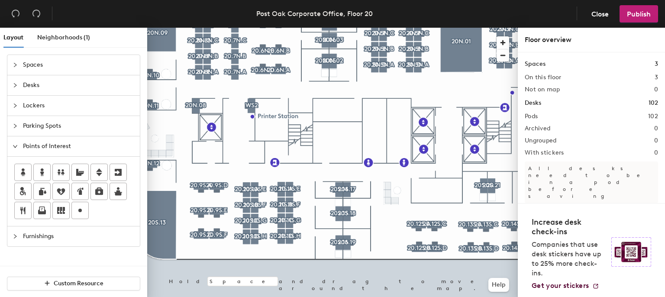
click at [55, 236] on span "Furnishings" at bounding box center [79, 236] width 112 height 20
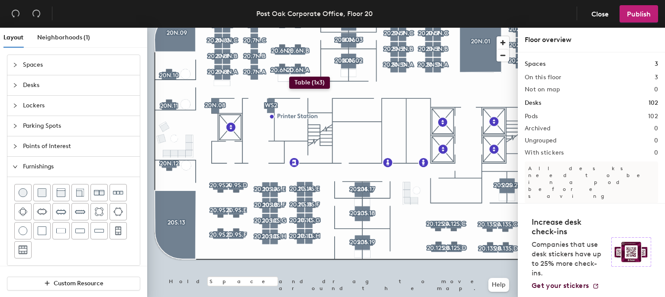
click at [289, 77] on div "Layout Neighborhoods (1) Spaces Desks Lockers Parking Spots Points of Interest …" at bounding box center [332, 164] width 665 height 273
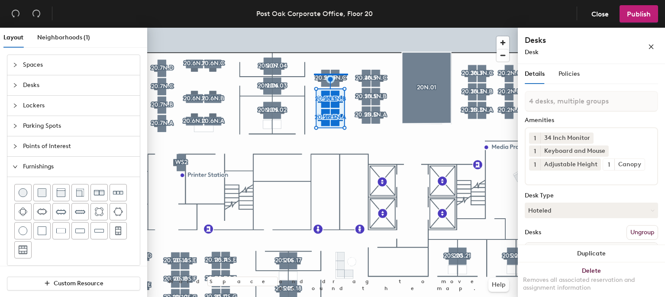
type input "2 desks, multiple groups"
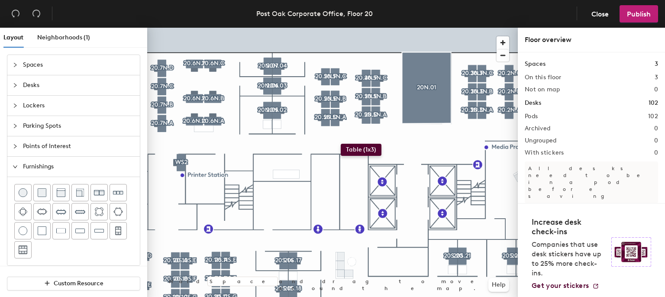
click at [341, 144] on div "Layout Neighborhoods (1) Spaces Desks Lockers Parking Spots Points of Interest …" at bounding box center [332, 164] width 665 height 273
click at [213, 175] on div "Layout Neighborhoods (1) Spaces Desks Lockers Parking Spots Points of Interest …" at bounding box center [332, 164] width 665 height 273
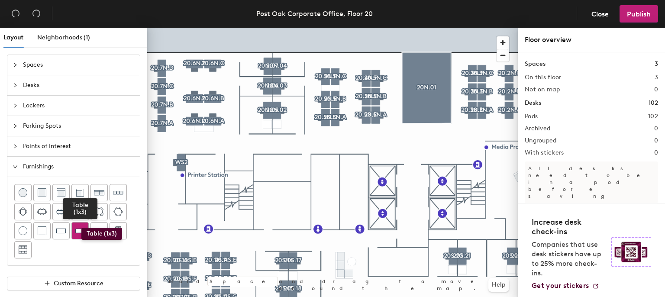
click at [81, 228] on img at bounding box center [80, 230] width 10 height 9
click at [348, 142] on div "Layout Neighborhoods (1) Spaces Desks Lockers Parking Spots Points of Interest …" at bounding box center [332, 164] width 665 height 273
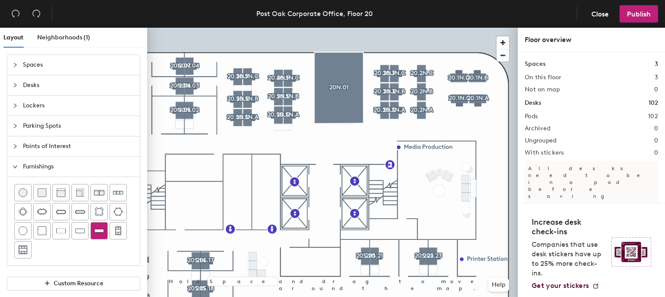
drag, startPoint x: 94, startPoint y: 233, endPoint x: 100, endPoint y: 231, distance: 5.9
click at [100, 231] on img at bounding box center [99, 230] width 10 height 9
drag, startPoint x: 83, startPoint y: 235, endPoint x: 84, endPoint y: 219, distance: 16.5
click at [84, 219] on div at bounding box center [73, 221] width 119 height 74
click at [82, 226] on img at bounding box center [80, 230] width 10 height 9
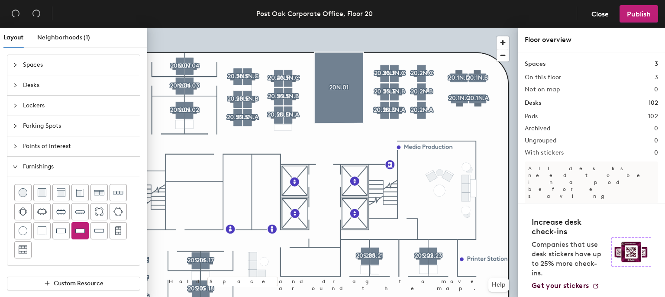
click at [390, 122] on div "Layout Neighborhoods (1) Spaces Desks Lockers Parking Spots Points of Interest …" at bounding box center [332, 164] width 665 height 273
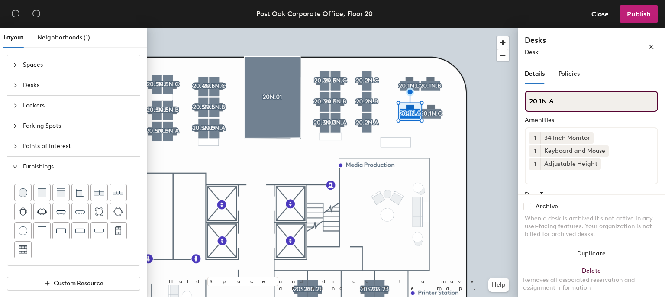
click at [554, 103] on input "20.1N.A" at bounding box center [591, 101] width 133 height 21
type input "20.1N.C"
click at [564, 104] on input "20.1N.C" at bounding box center [591, 101] width 133 height 21
type input "20.1N.A"
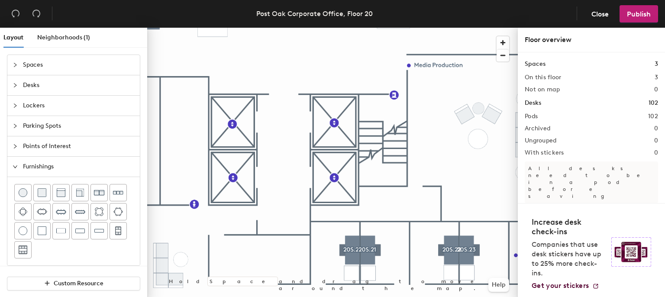
click at [288, 19] on div "Post Oak Corporate Office, Floor 20 Close Publish Layout Neighborhoods (1) Spac…" at bounding box center [332, 148] width 665 height 297
click at [316, 21] on header "Post Oak Corporate Office, Floor 20 Close Publish" at bounding box center [332, 14] width 665 height 28
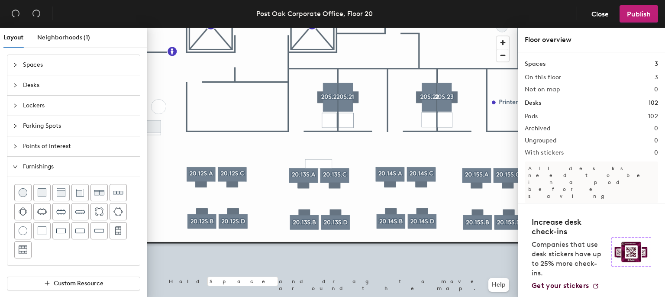
click at [407, 155] on div "Layout Neighborhoods (1) Spaces Desks Lockers Parking Spots Points of Interest …" at bounding box center [332, 164] width 665 height 273
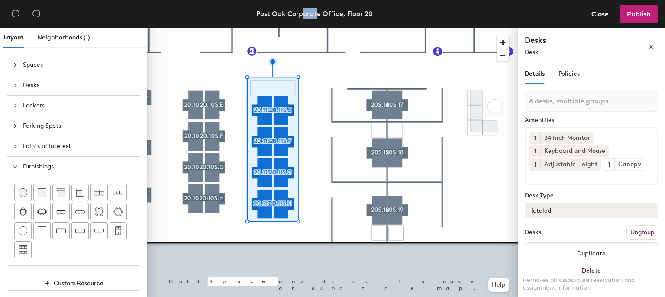
click at [319, 28] on div at bounding box center [332, 28] width 371 height 0
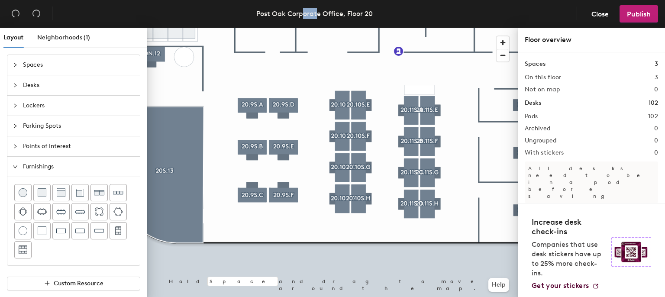
scroll to position [5, 0]
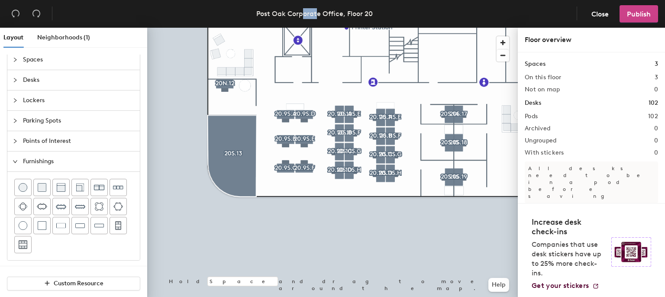
click at [647, 11] on span "Publish" at bounding box center [639, 14] width 24 height 8
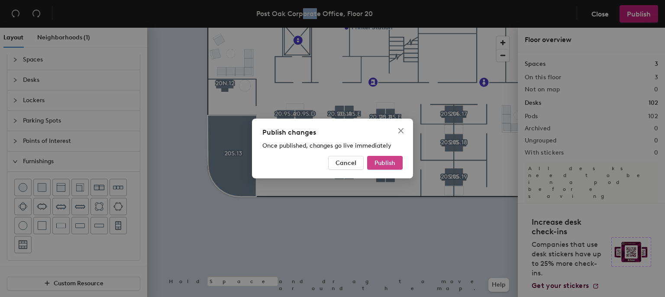
click at [384, 160] on span "Publish" at bounding box center [384, 162] width 21 height 7
